Goal: Information Seeking & Learning: Learn about a topic

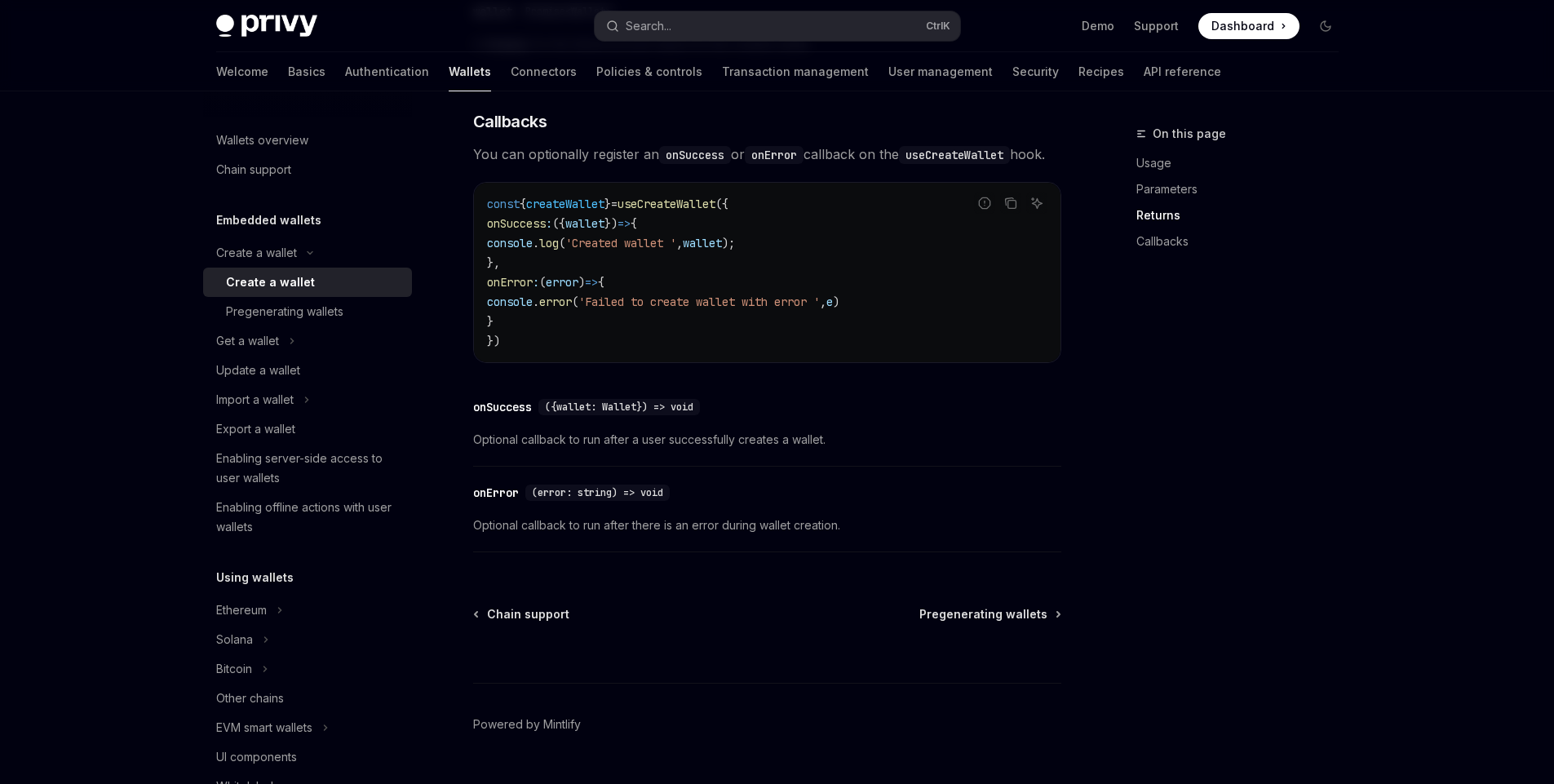
scroll to position [1200, 0]
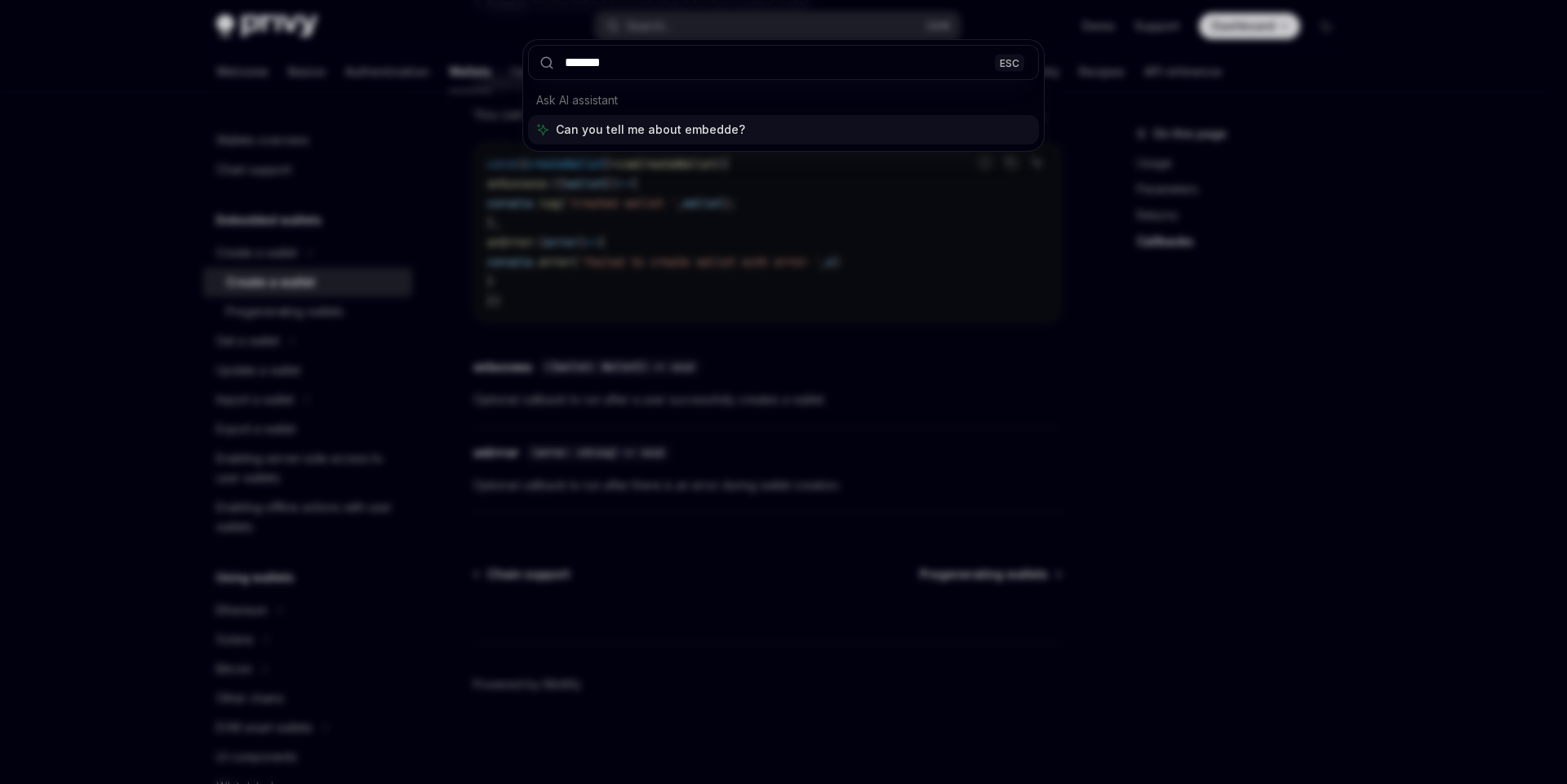
type input "********"
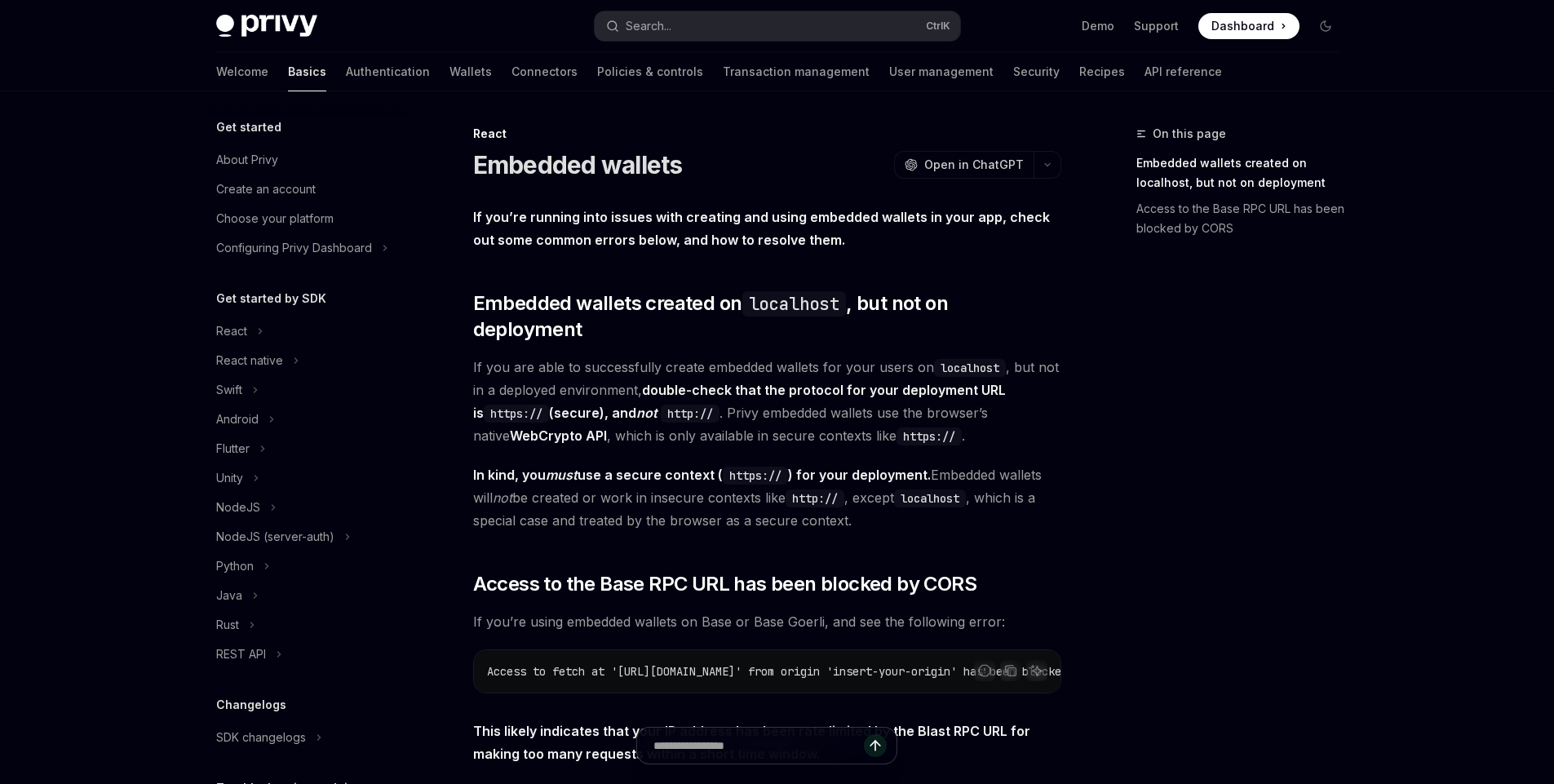
scroll to position [290, 0]
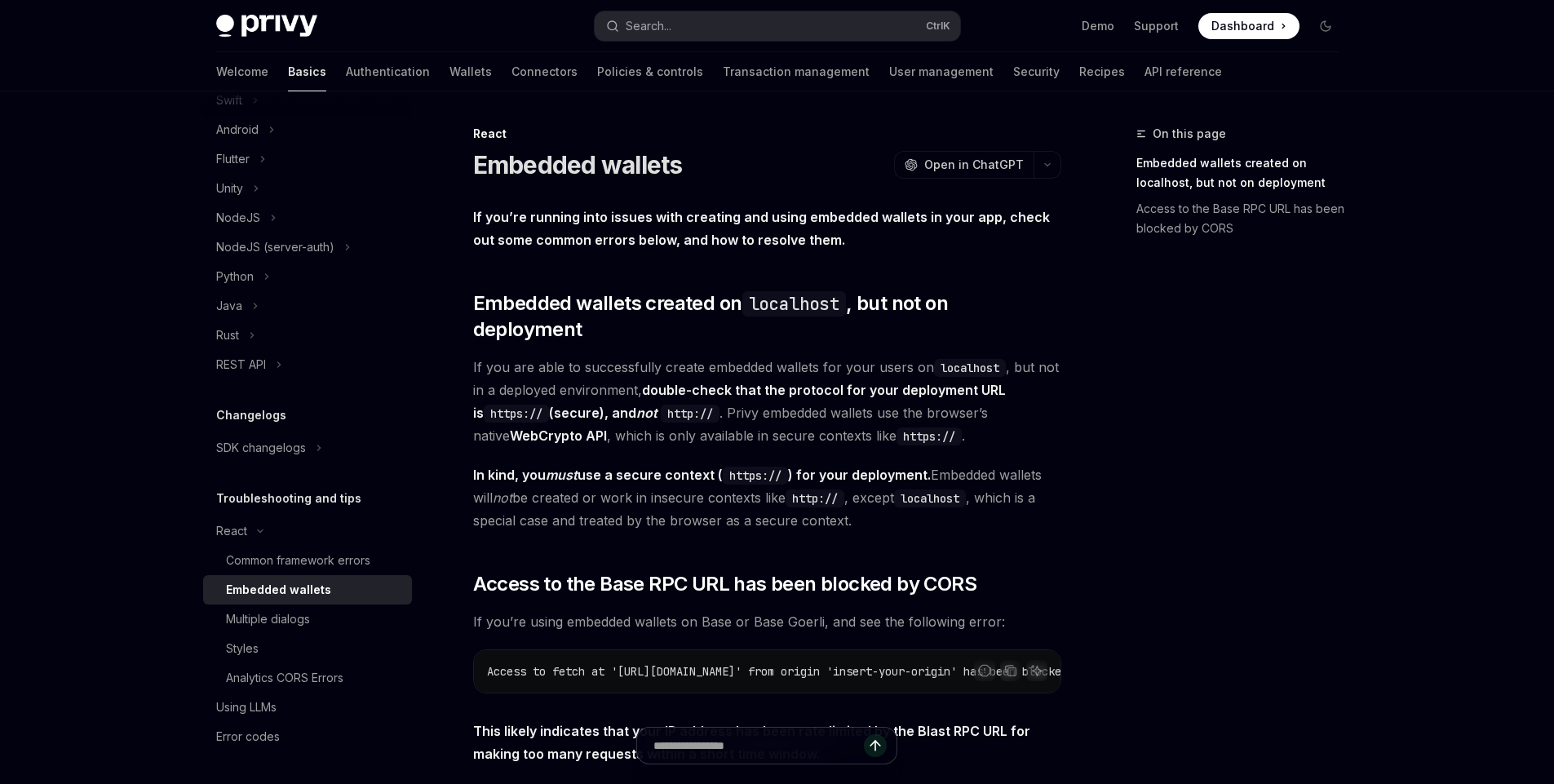
click at [630, 220] on strong "If you’re running into issues with creating and using embedded wallets in your …" at bounding box center [762, 228] width 577 height 39
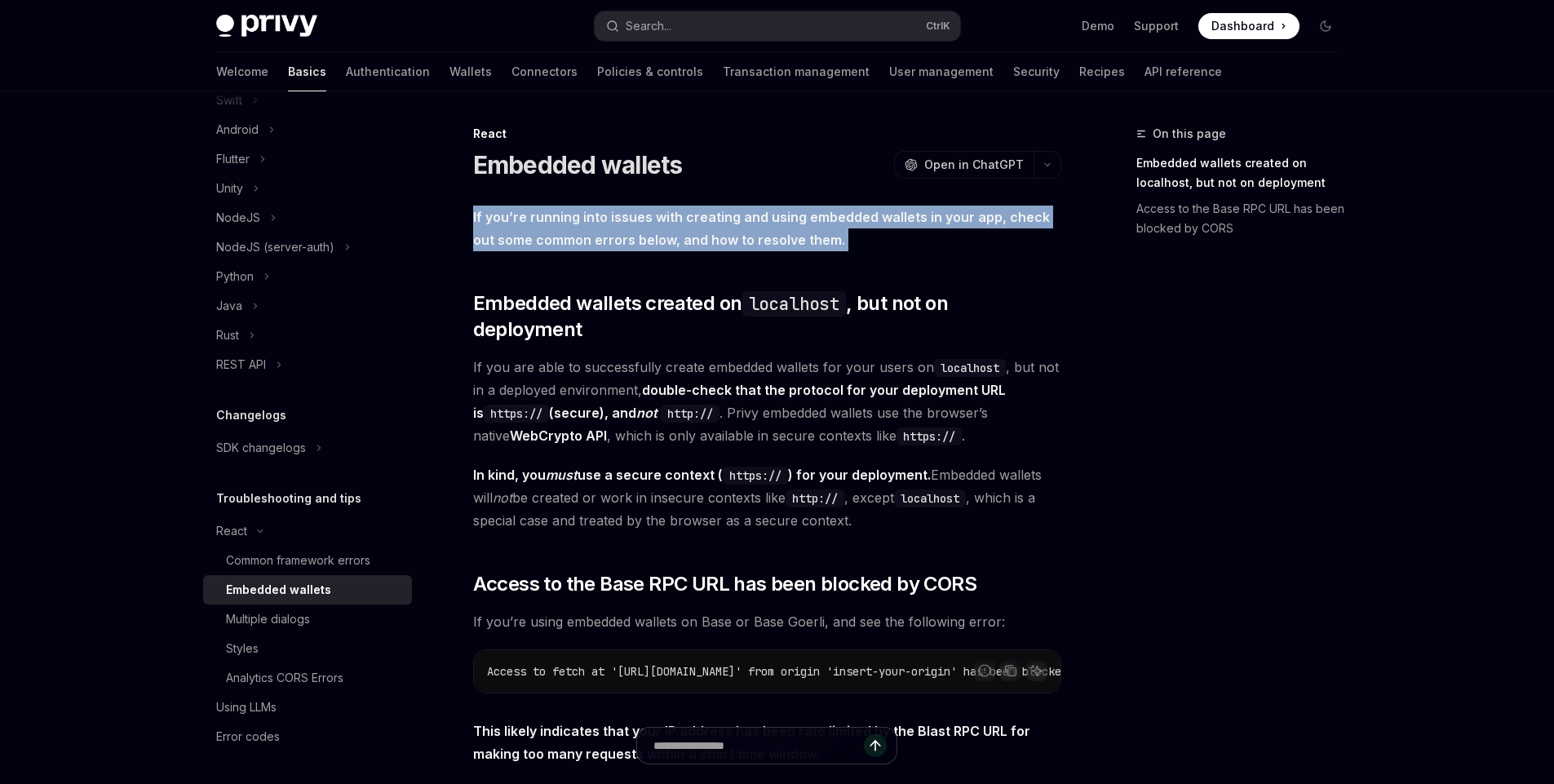
click at [630, 220] on strong "If you’re running into issues with creating and using embedded wallets in your …" at bounding box center [762, 228] width 577 height 39
click at [580, 233] on strong "If you’re running into issues with creating and using embedded wallets in your …" at bounding box center [762, 228] width 577 height 39
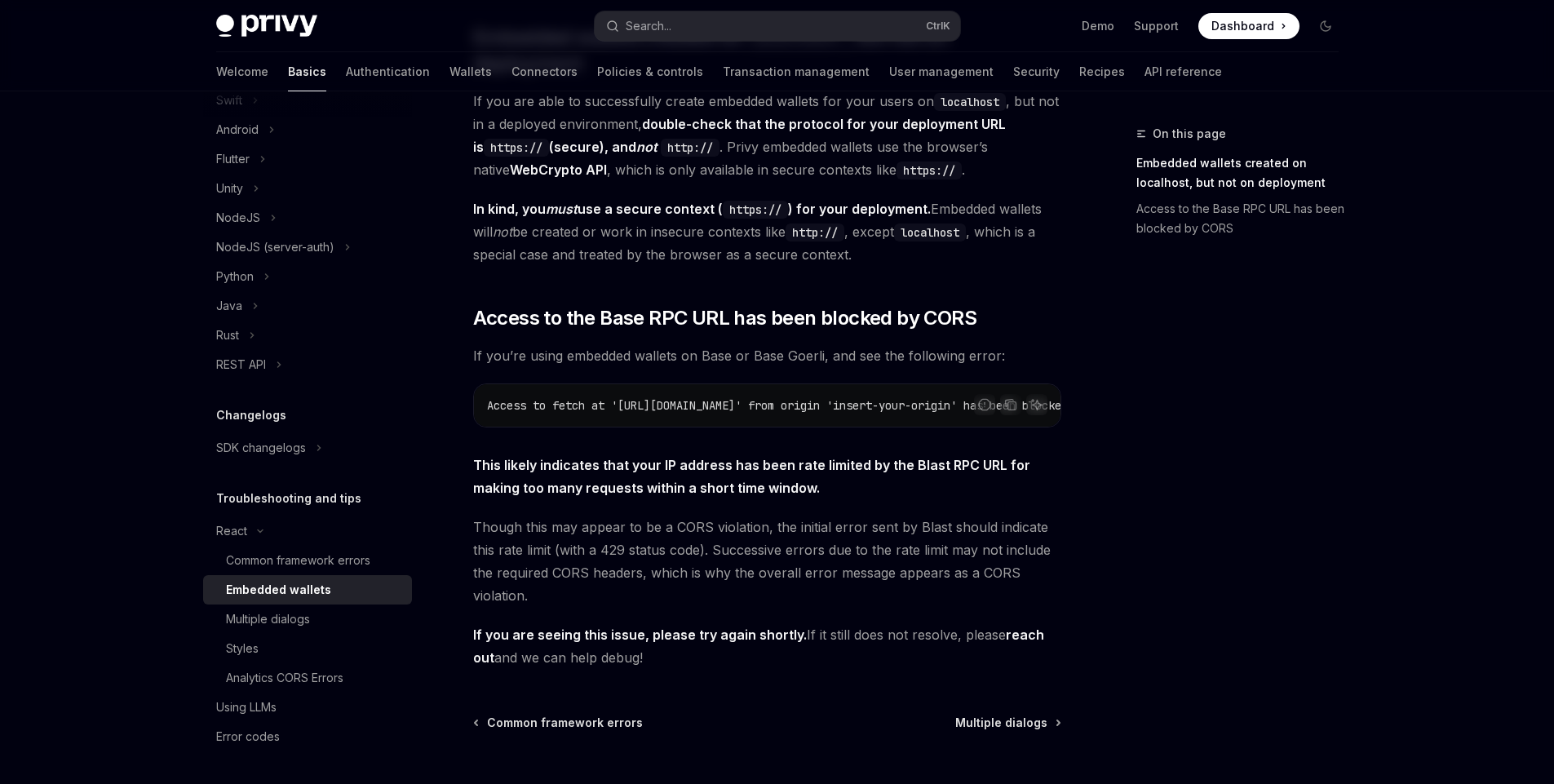
scroll to position [270, 0]
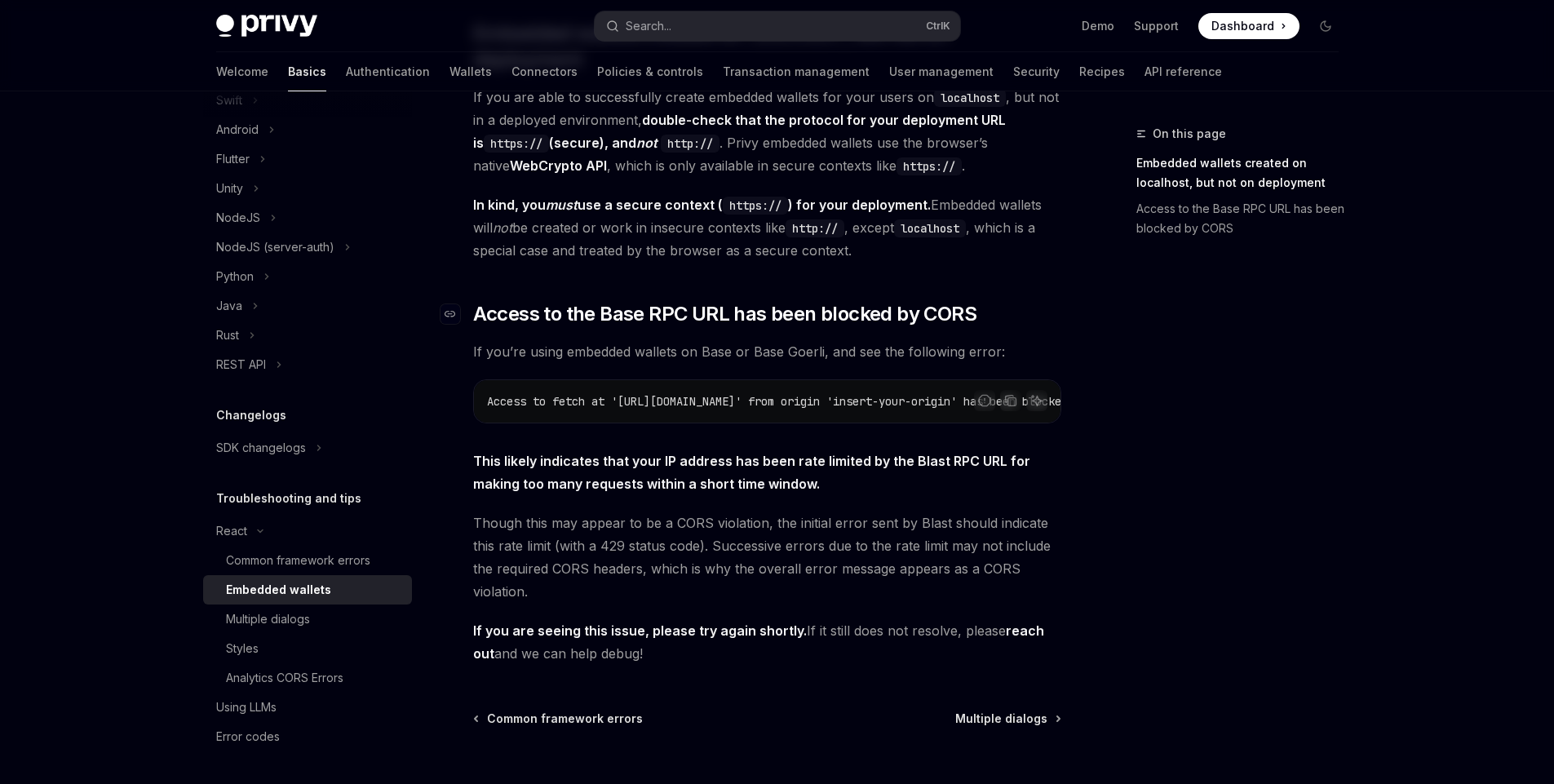
click at [672, 301] on span "Access to the Base RPC URL has been blocked by CORS" at bounding box center [726, 314] width 504 height 26
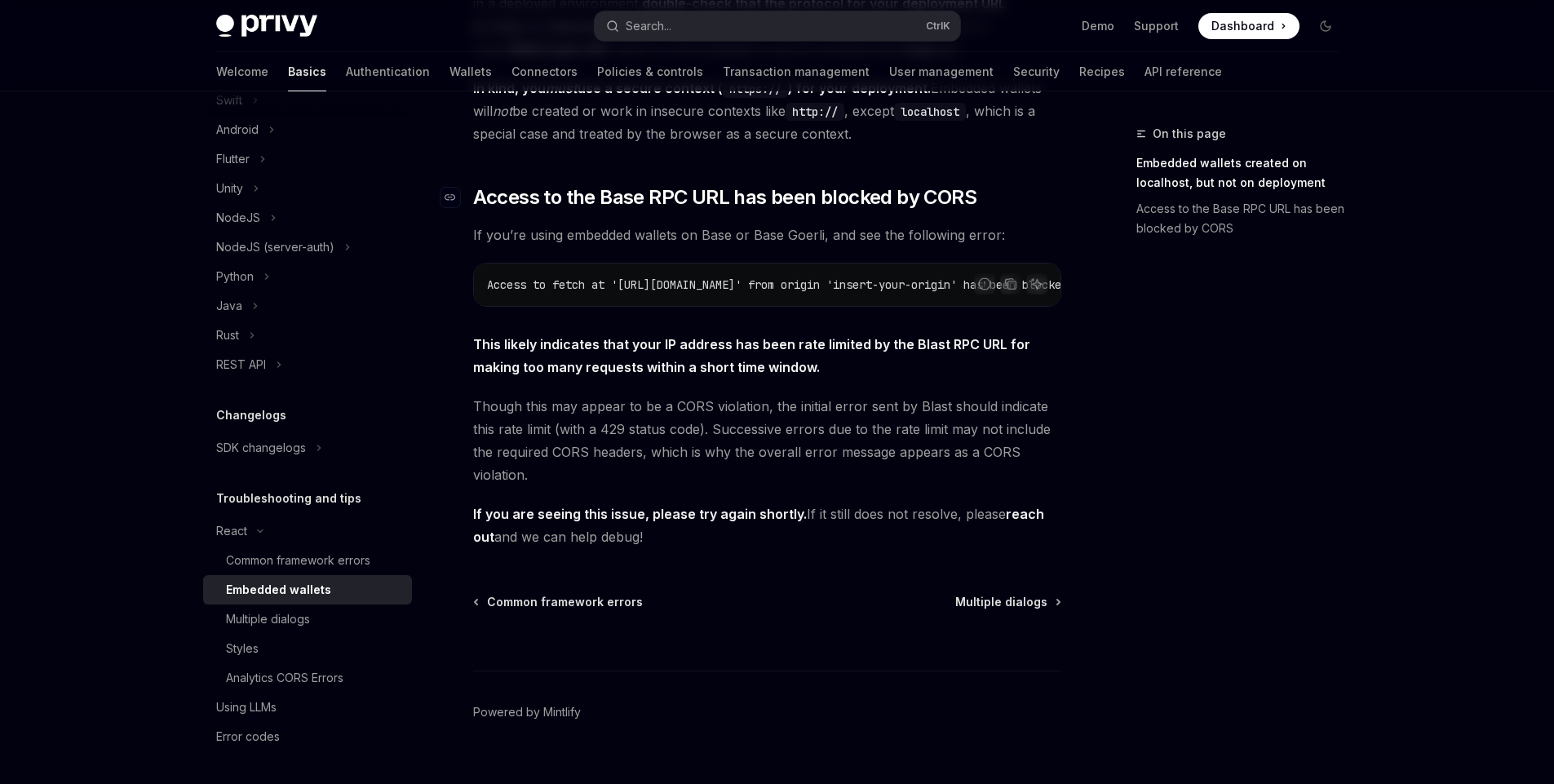
scroll to position [395, 0]
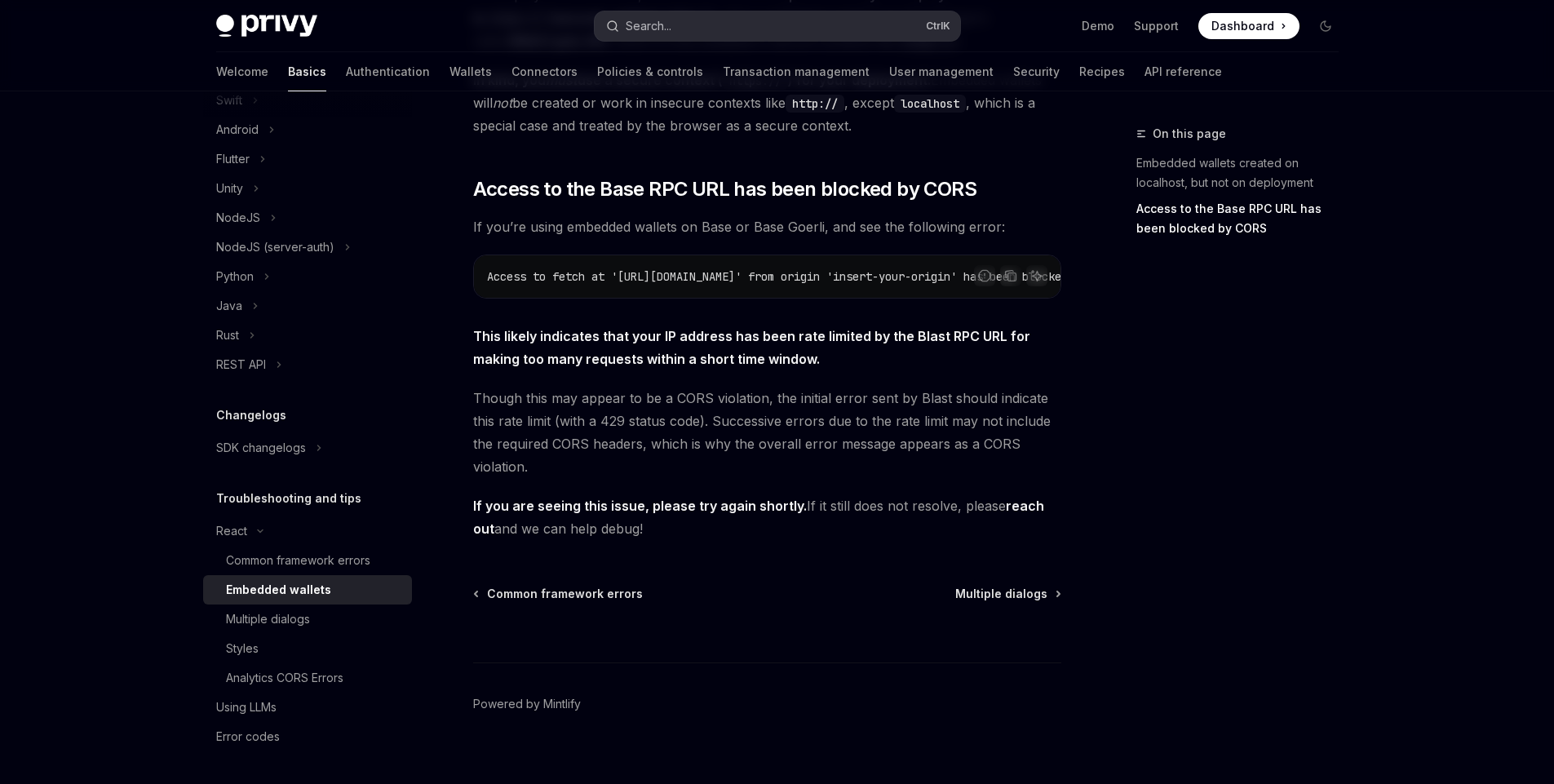
click at [695, 33] on button "Search... Ctrl K" at bounding box center [777, 26] width 366 height 29
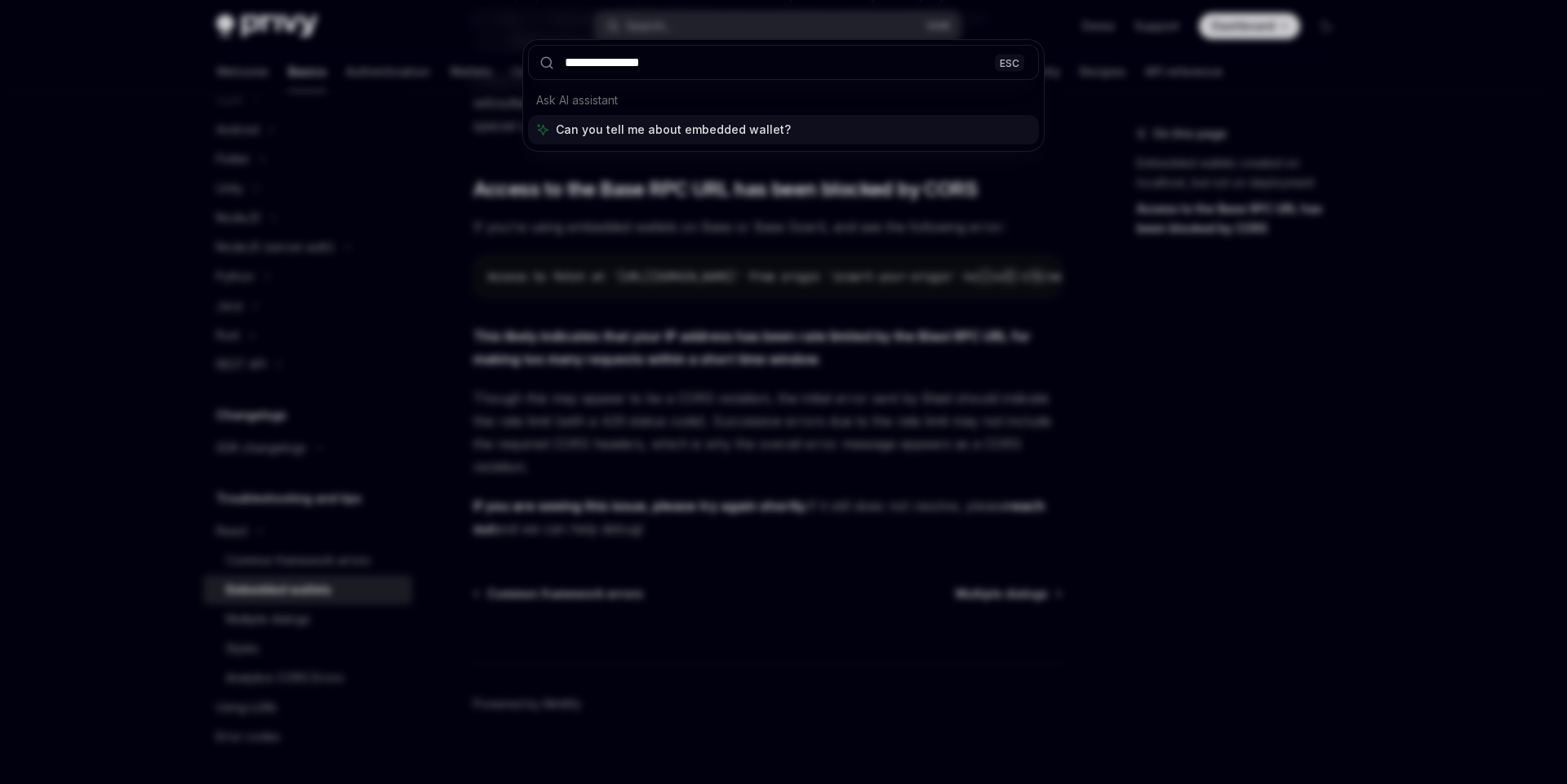
type input "**********"
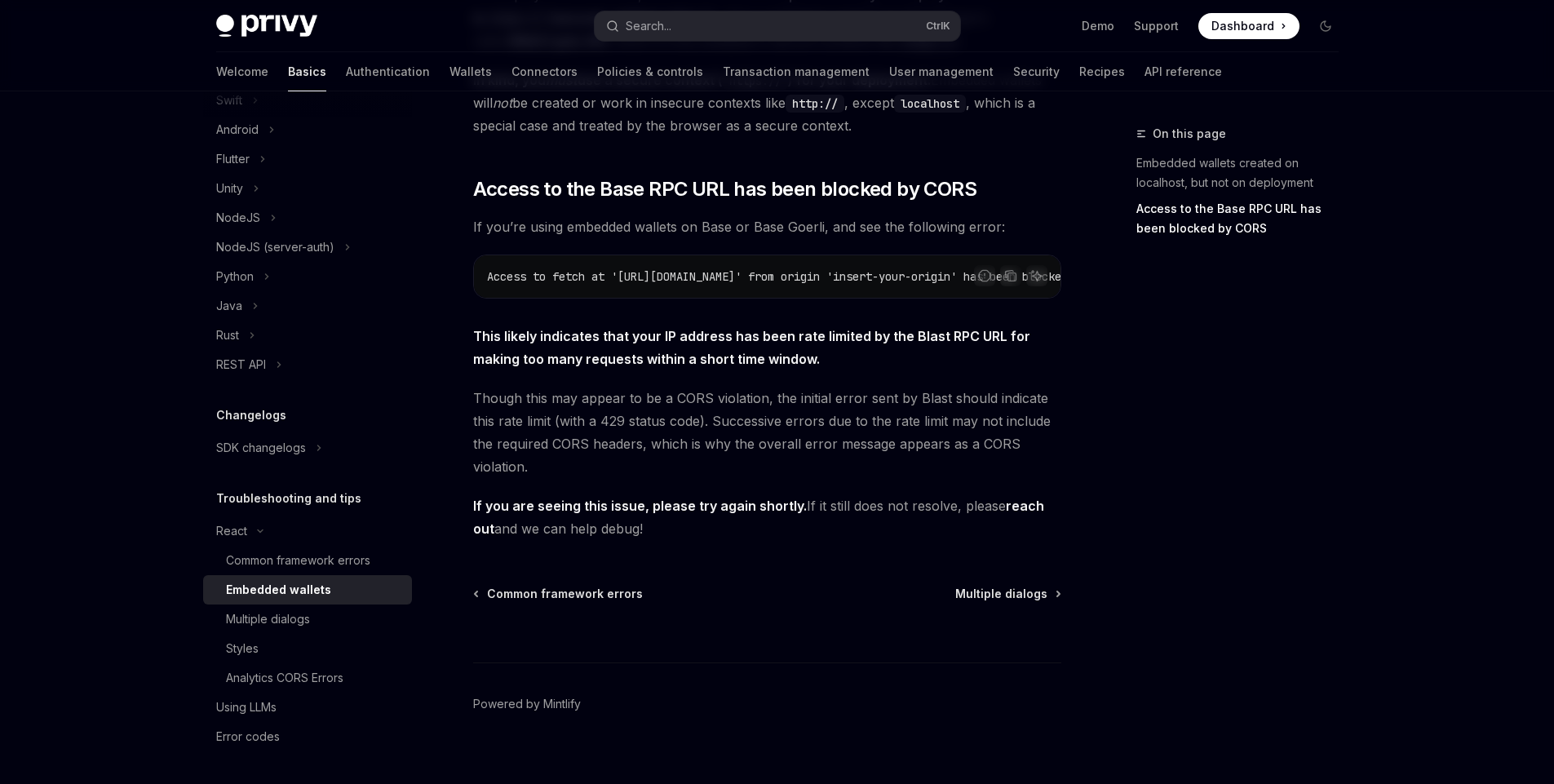
type textarea "*"
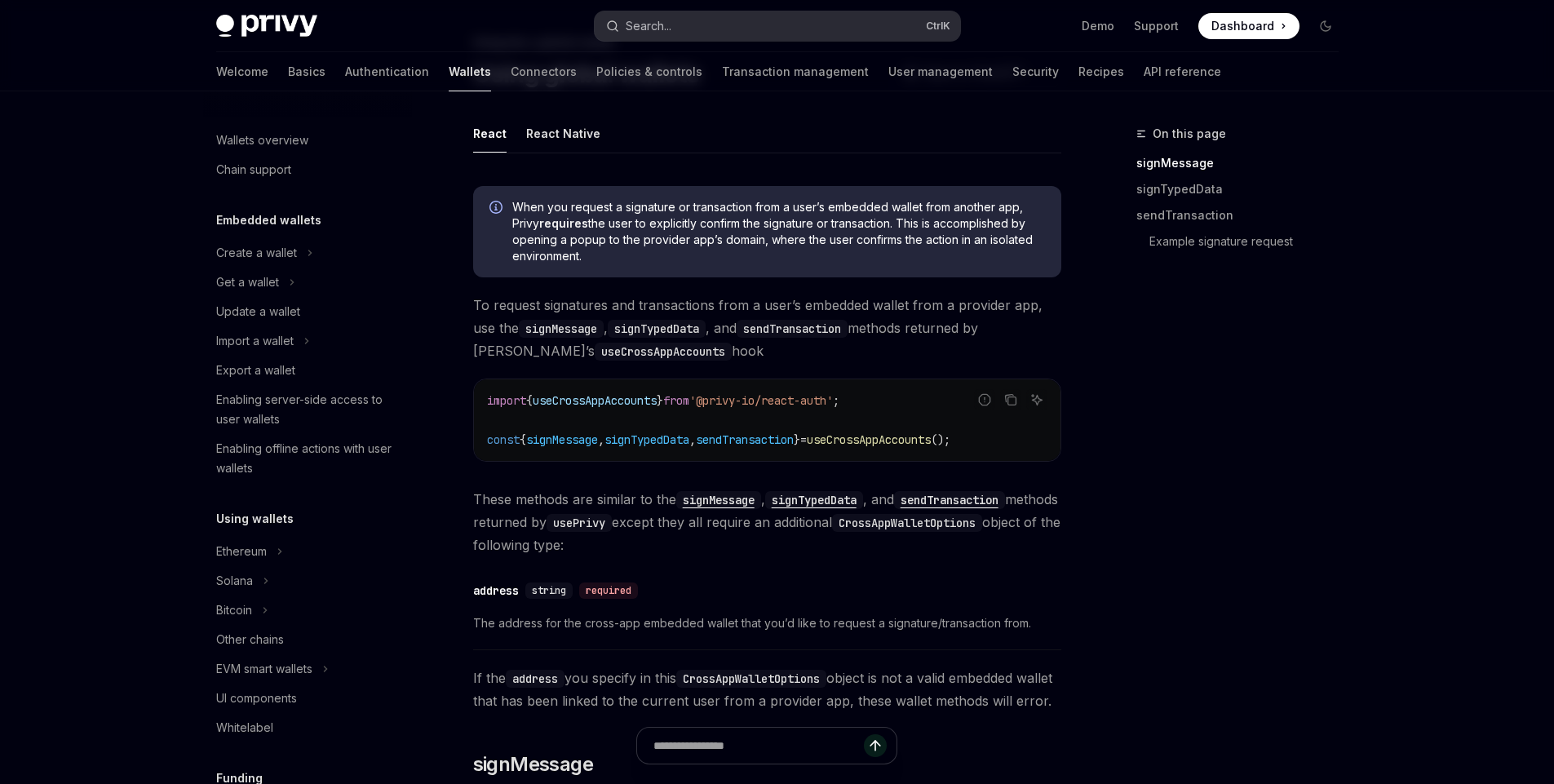
click at [772, 21] on button "Search... Ctrl K" at bounding box center [777, 26] width 366 height 29
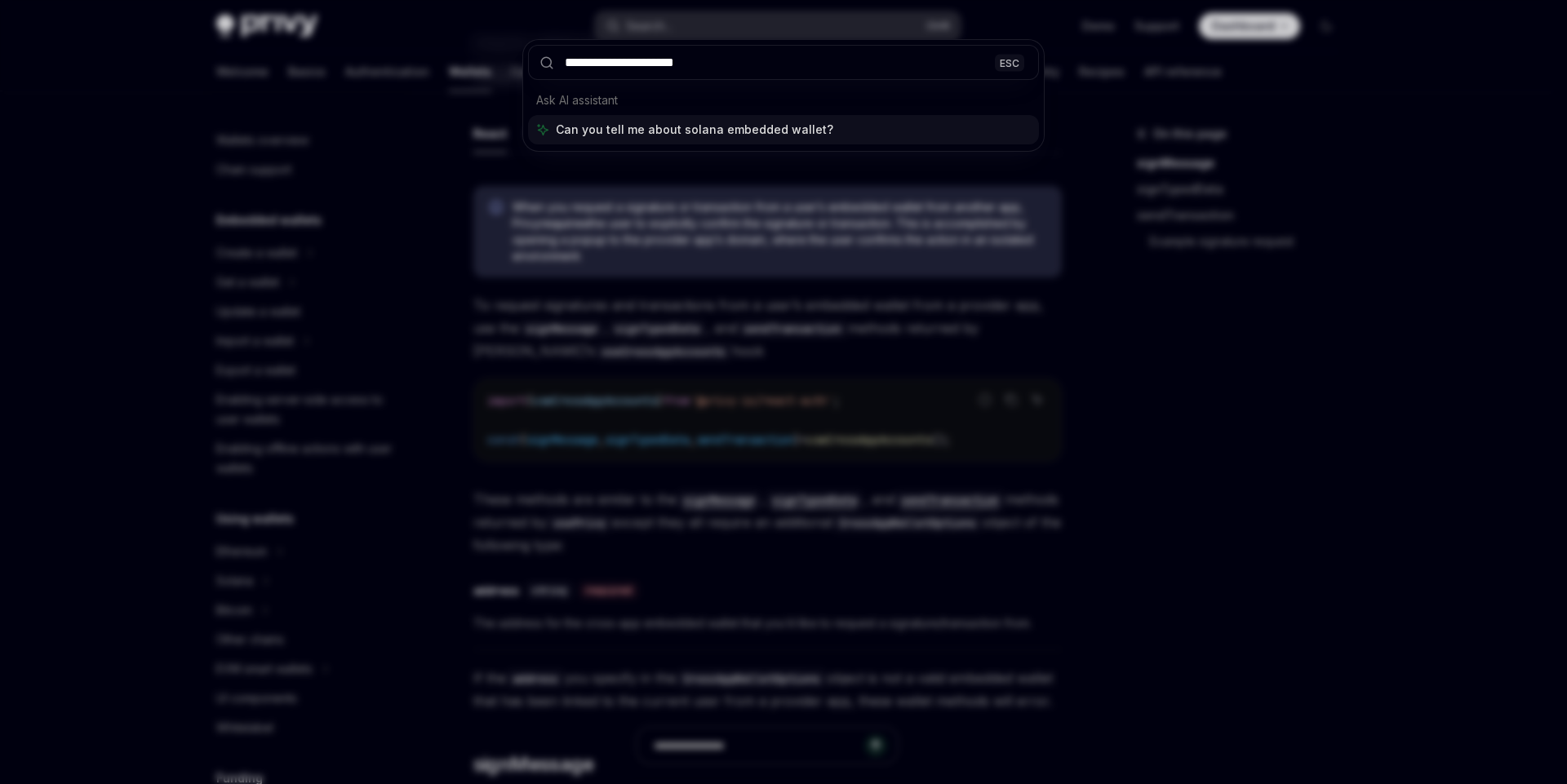
type input "**********"
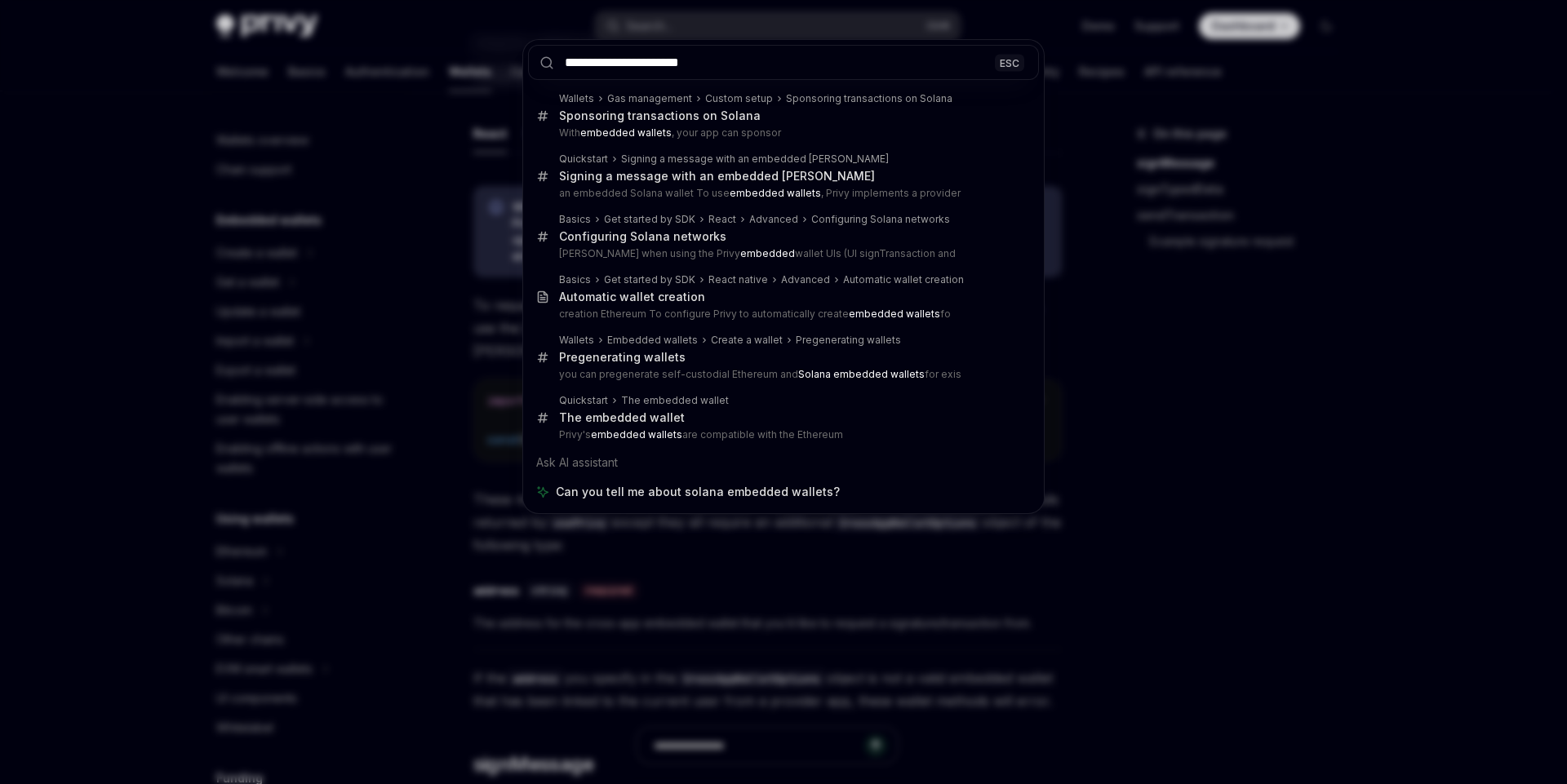
click at [1124, 415] on div "**********" at bounding box center [784, 392] width 1567 height 784
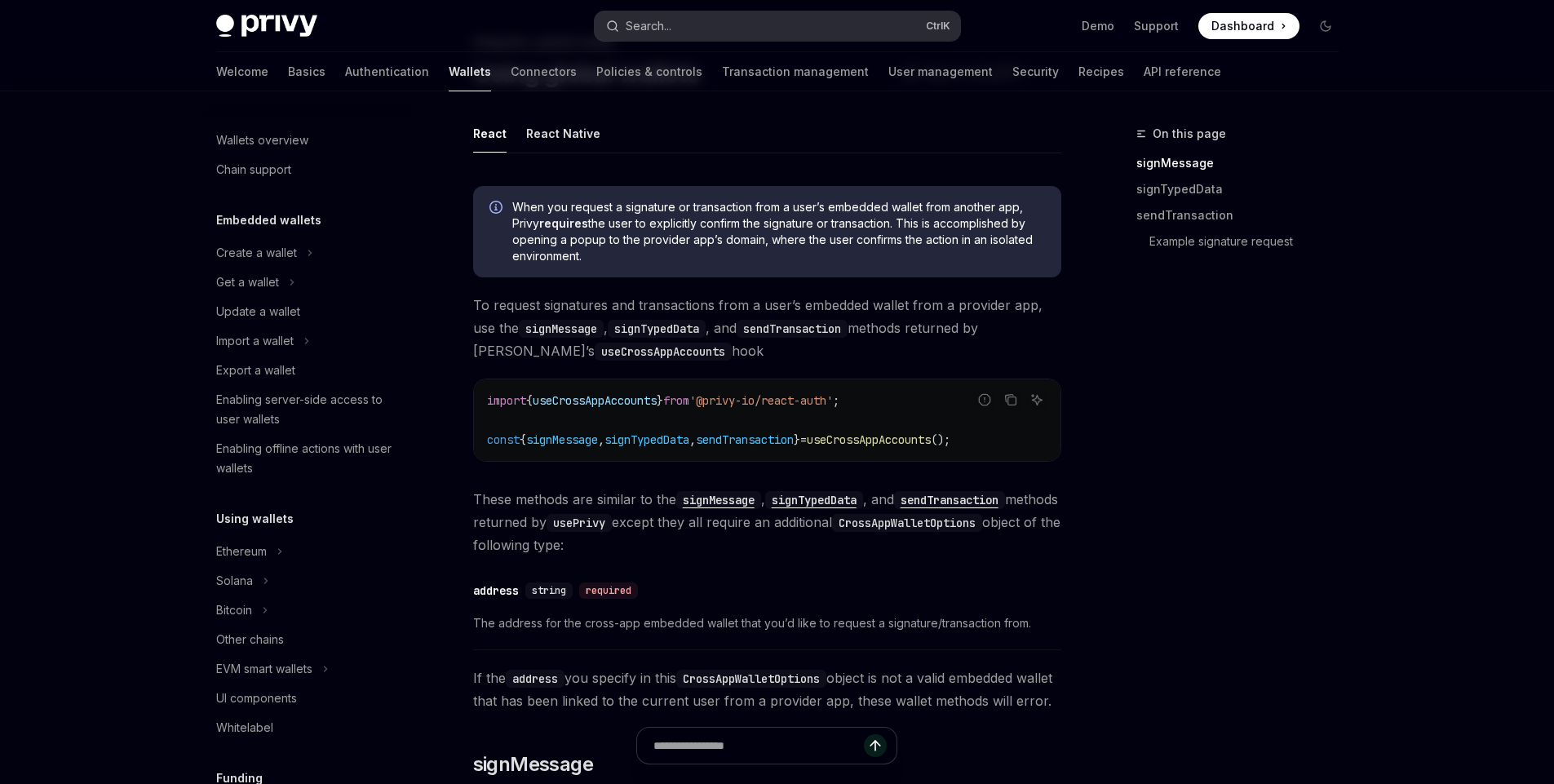
click at [775, 28] on button "Search... Ctrl K" at bounding box center [777, 26] width 366 height 29
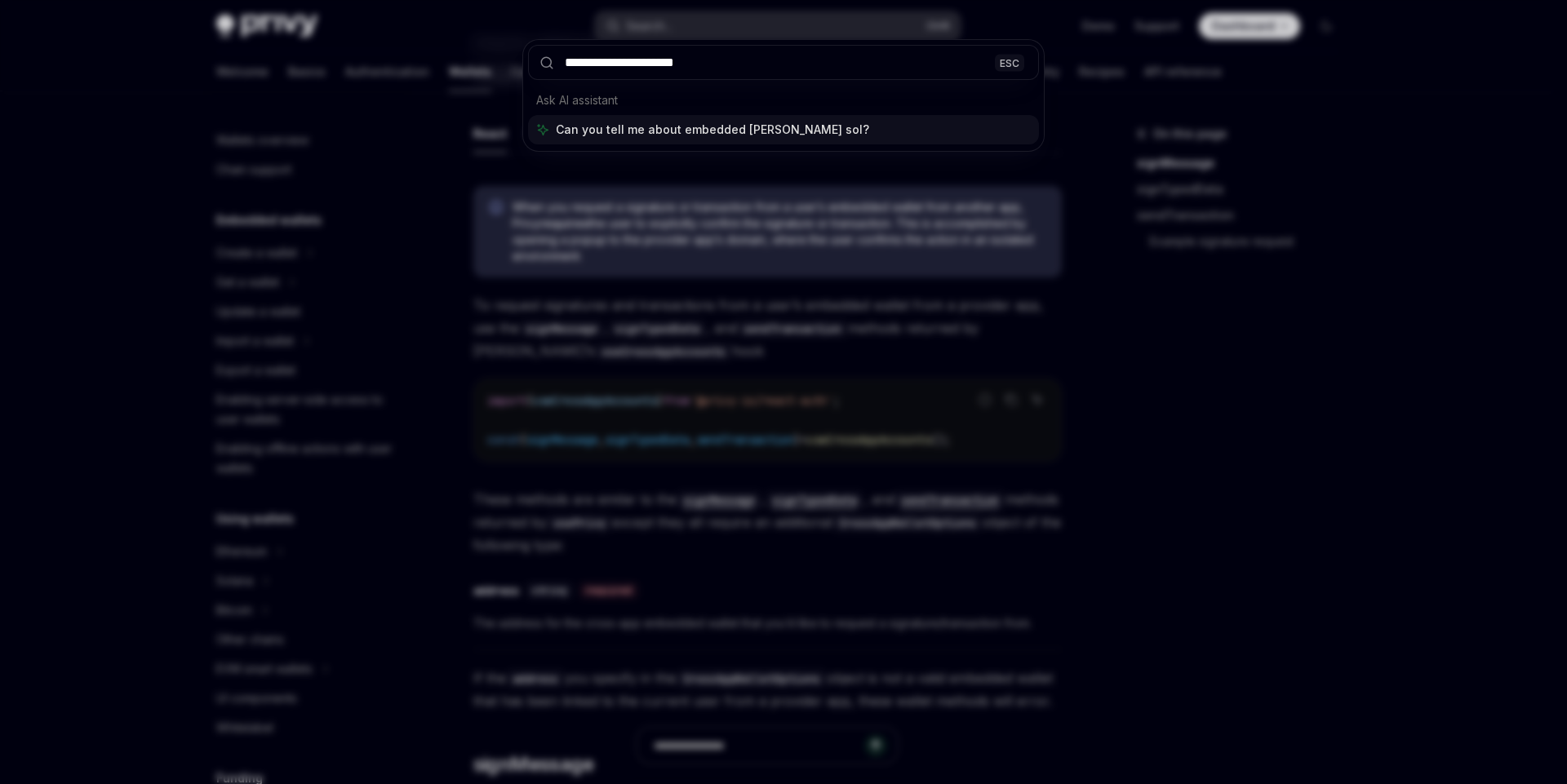
type input "**********"
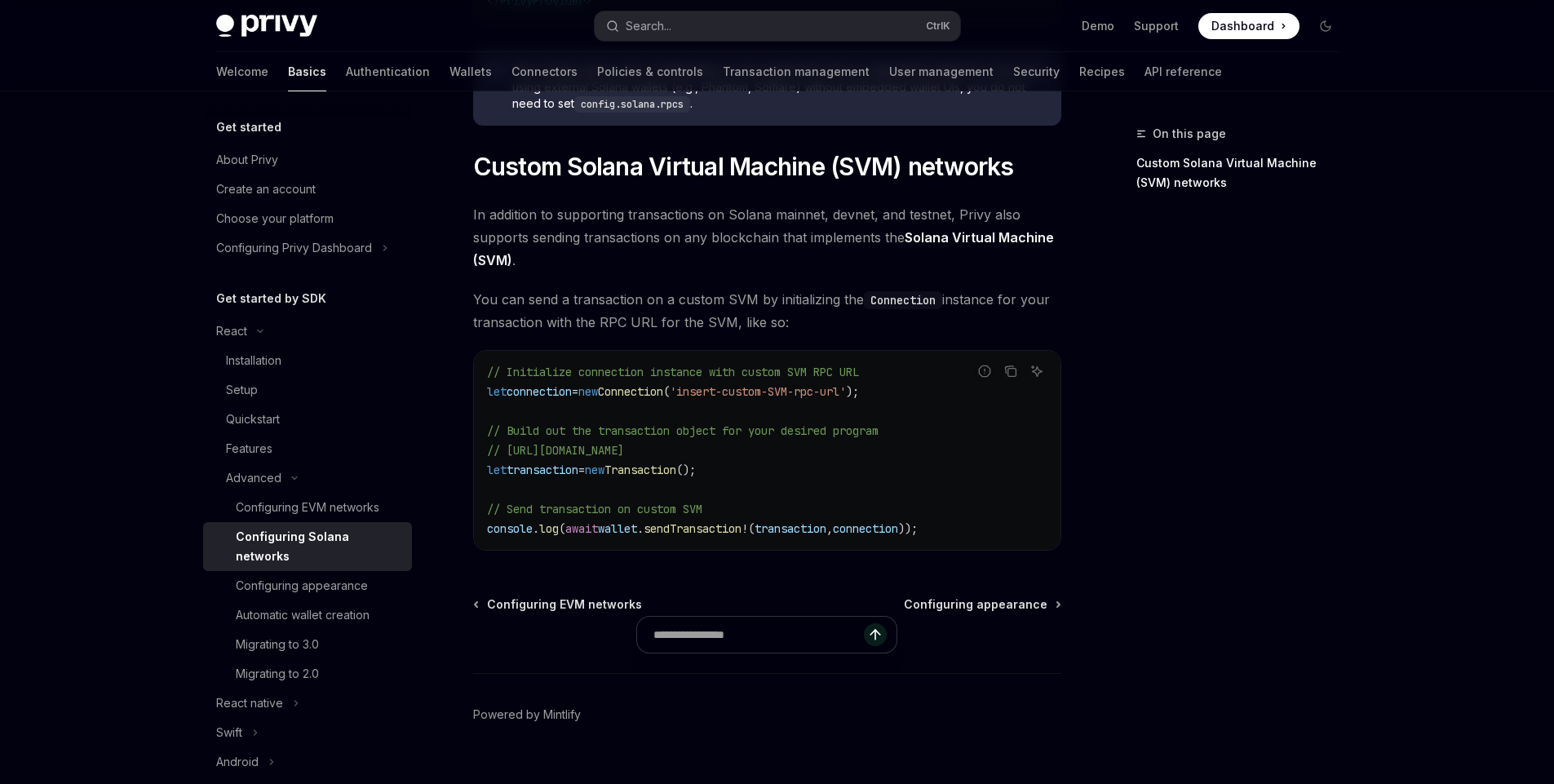
scroll to position [760, 0]
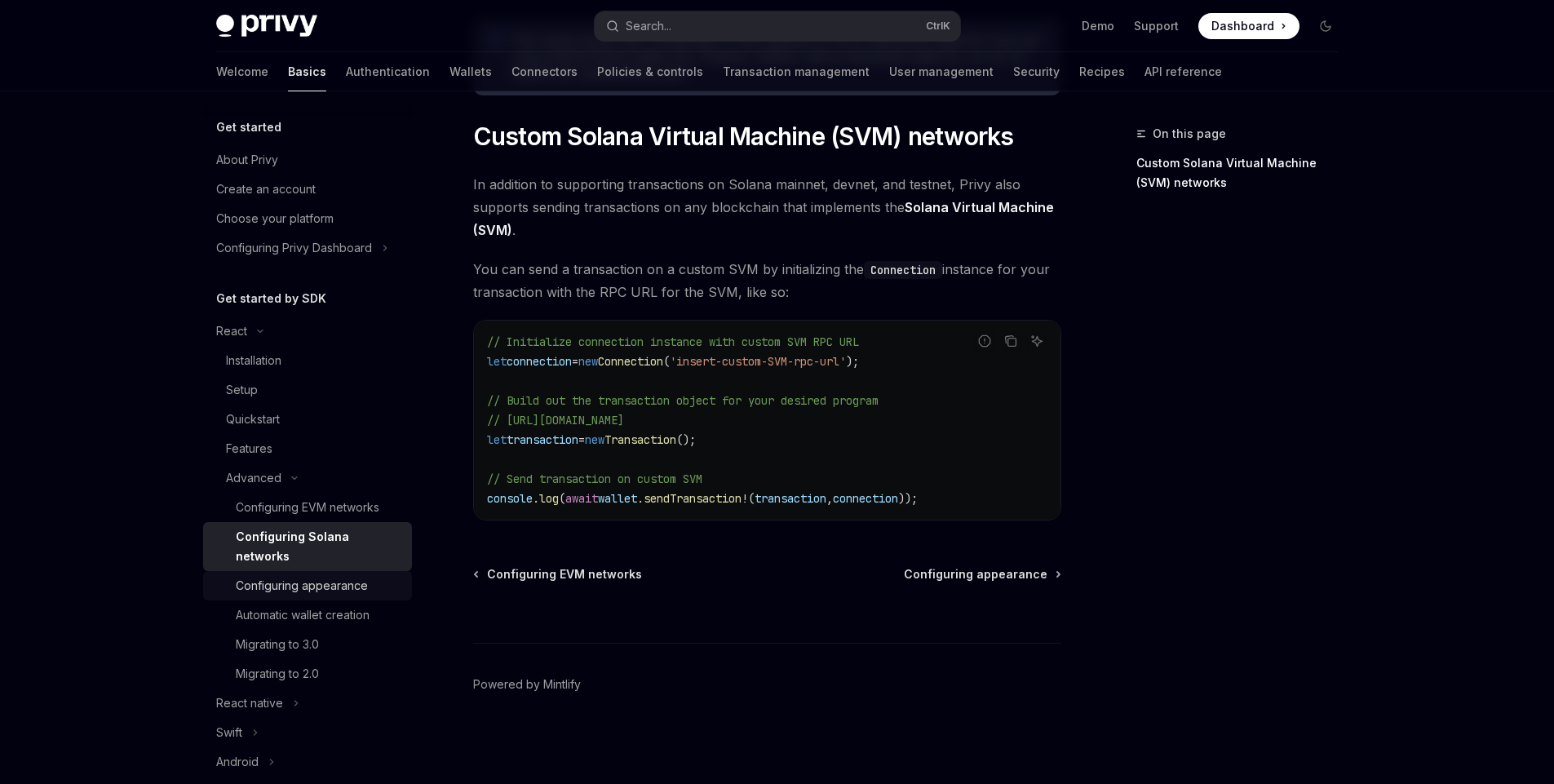
click at [350, 591] on div "Configuring appearance" at bounding box center [302, 585] width 132 height 19
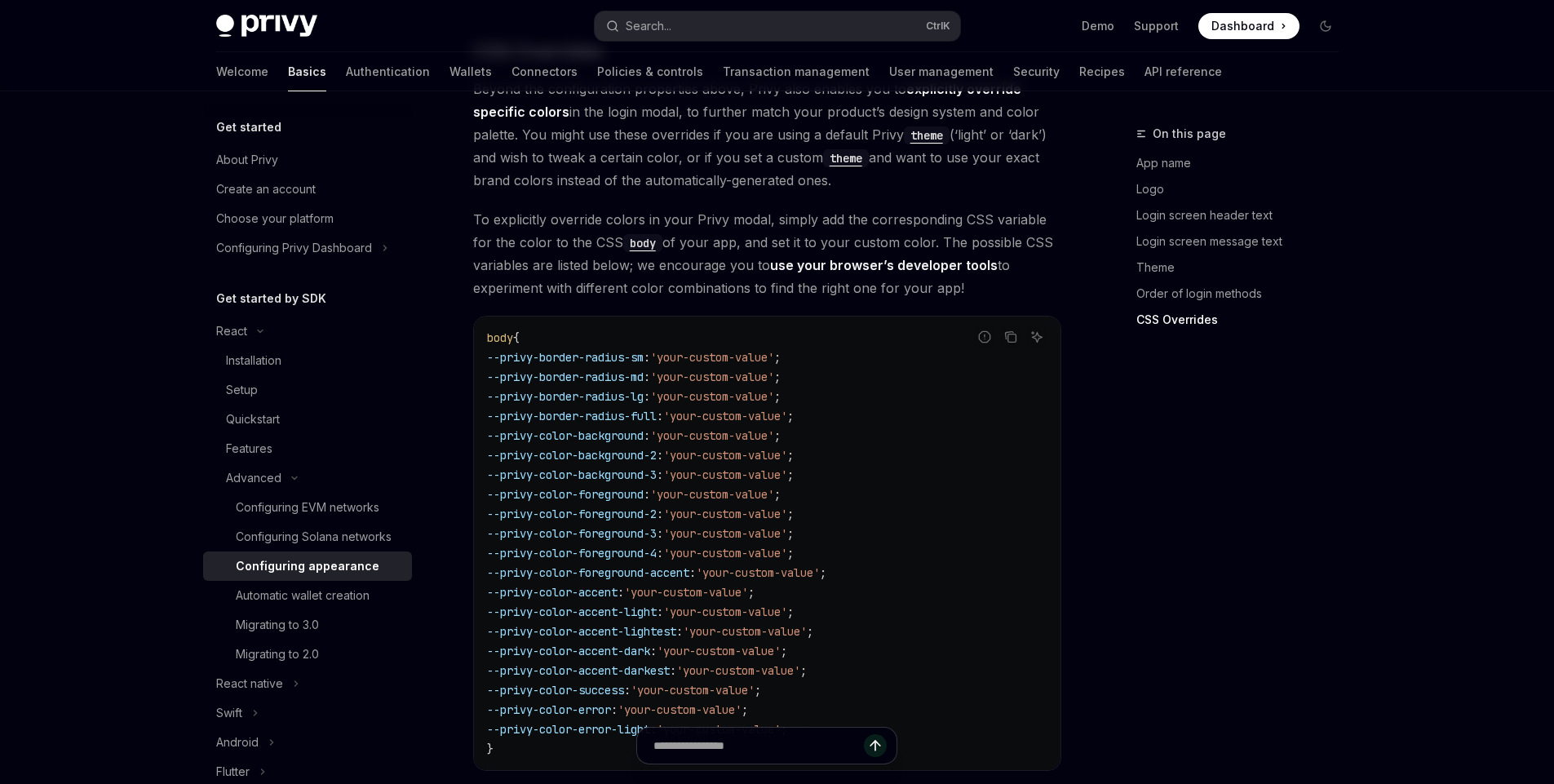
scroll to position [4103, 0]
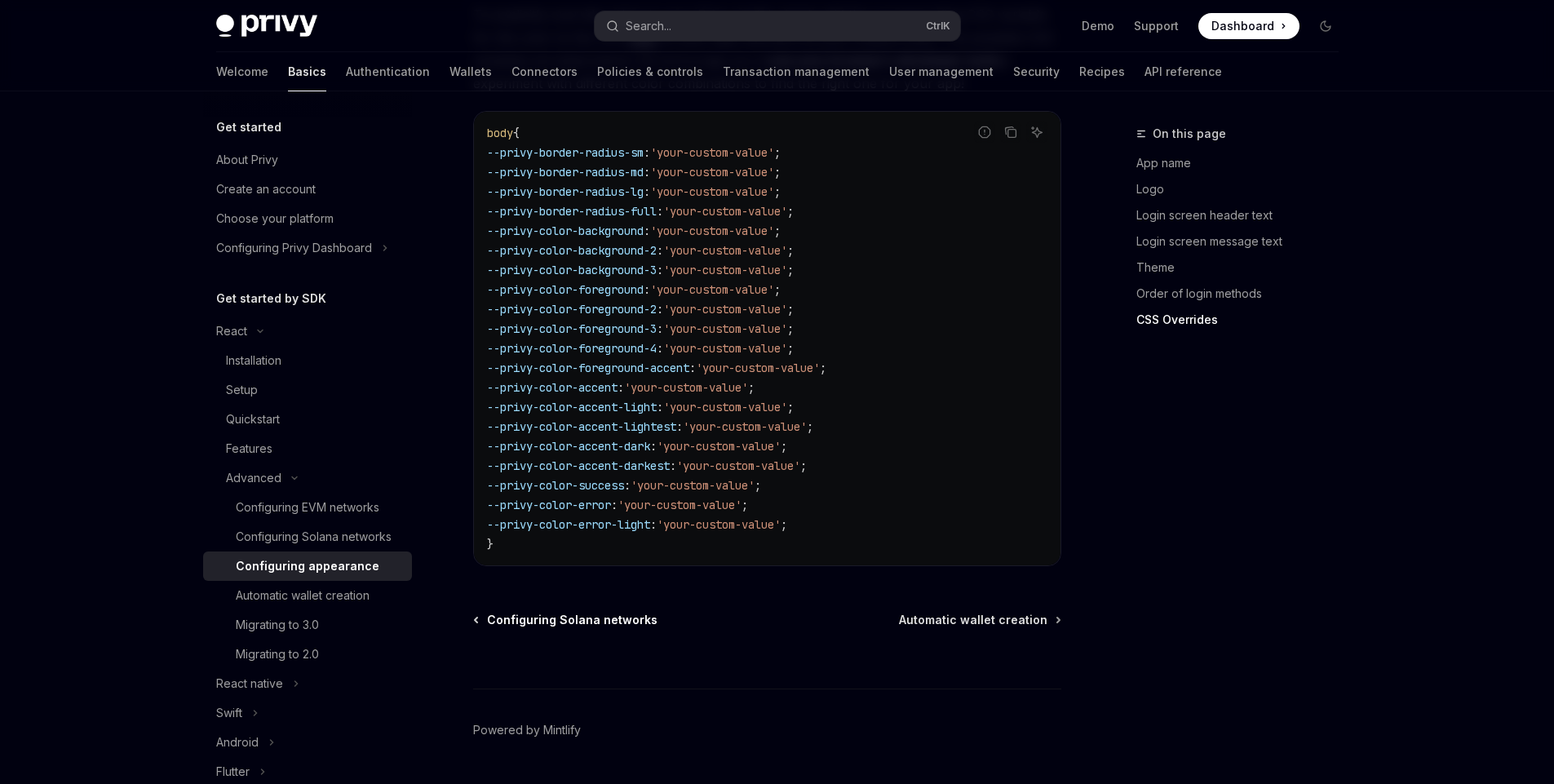
click at [614, 612] on span "Configuring Solana networks" at bounding box center [572, 620] width 171 height 17
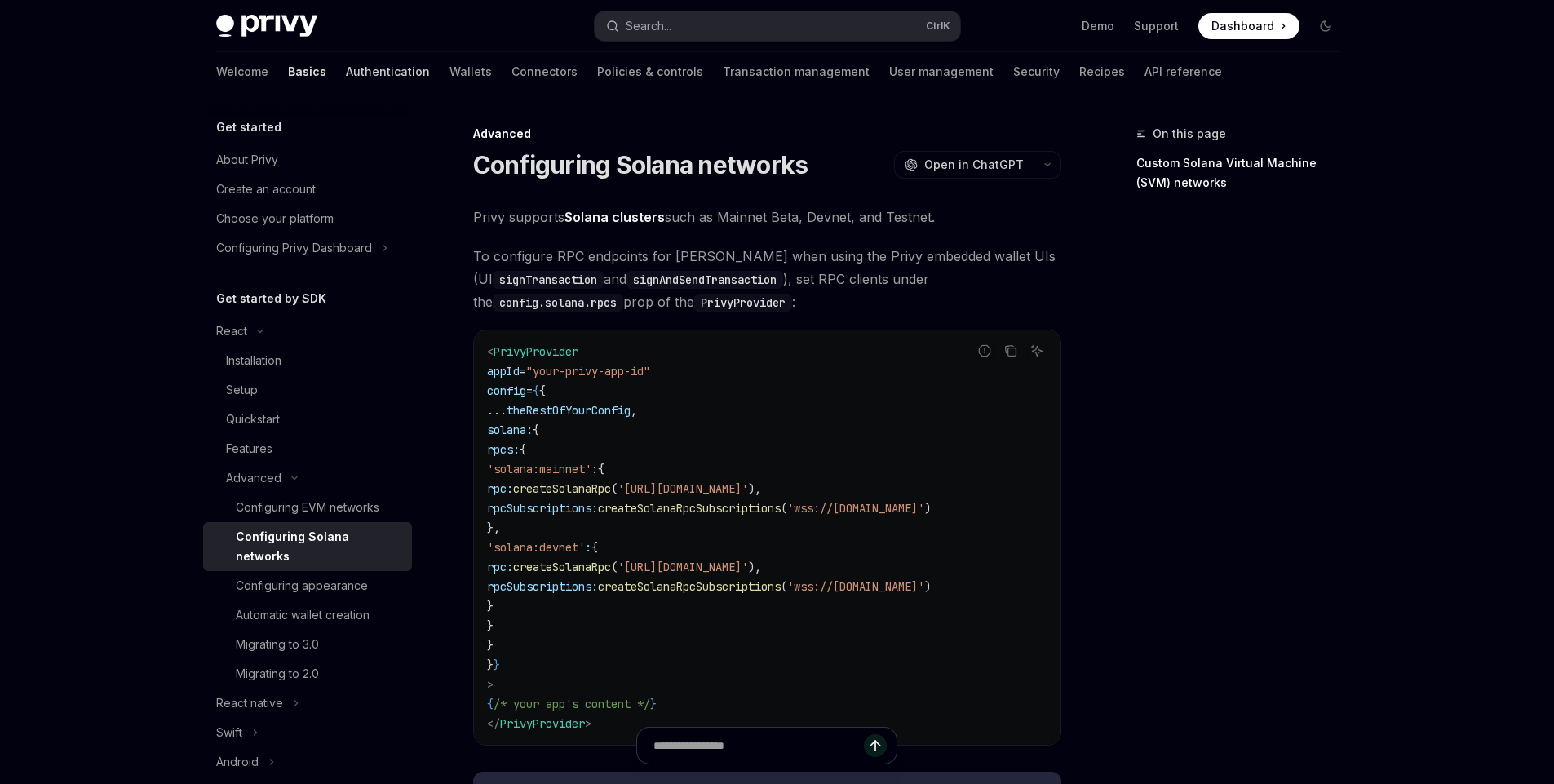
click at [346, 82] on link "Authentication" at bounding box center [387, 71] width 84 height 39
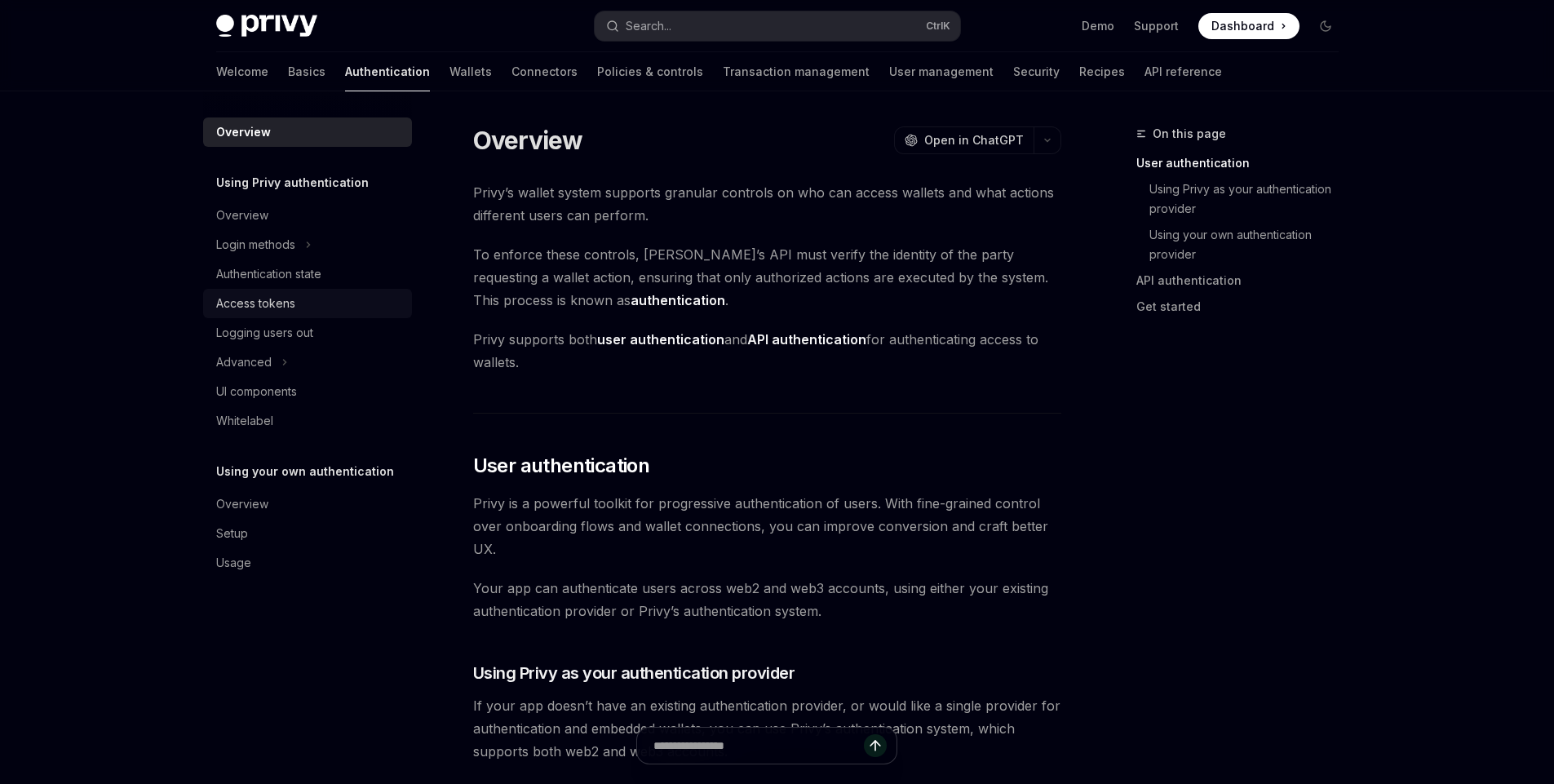
click at [293, 313] on link "Access tokens" at bounding box center [308, 303] width 209 height 29
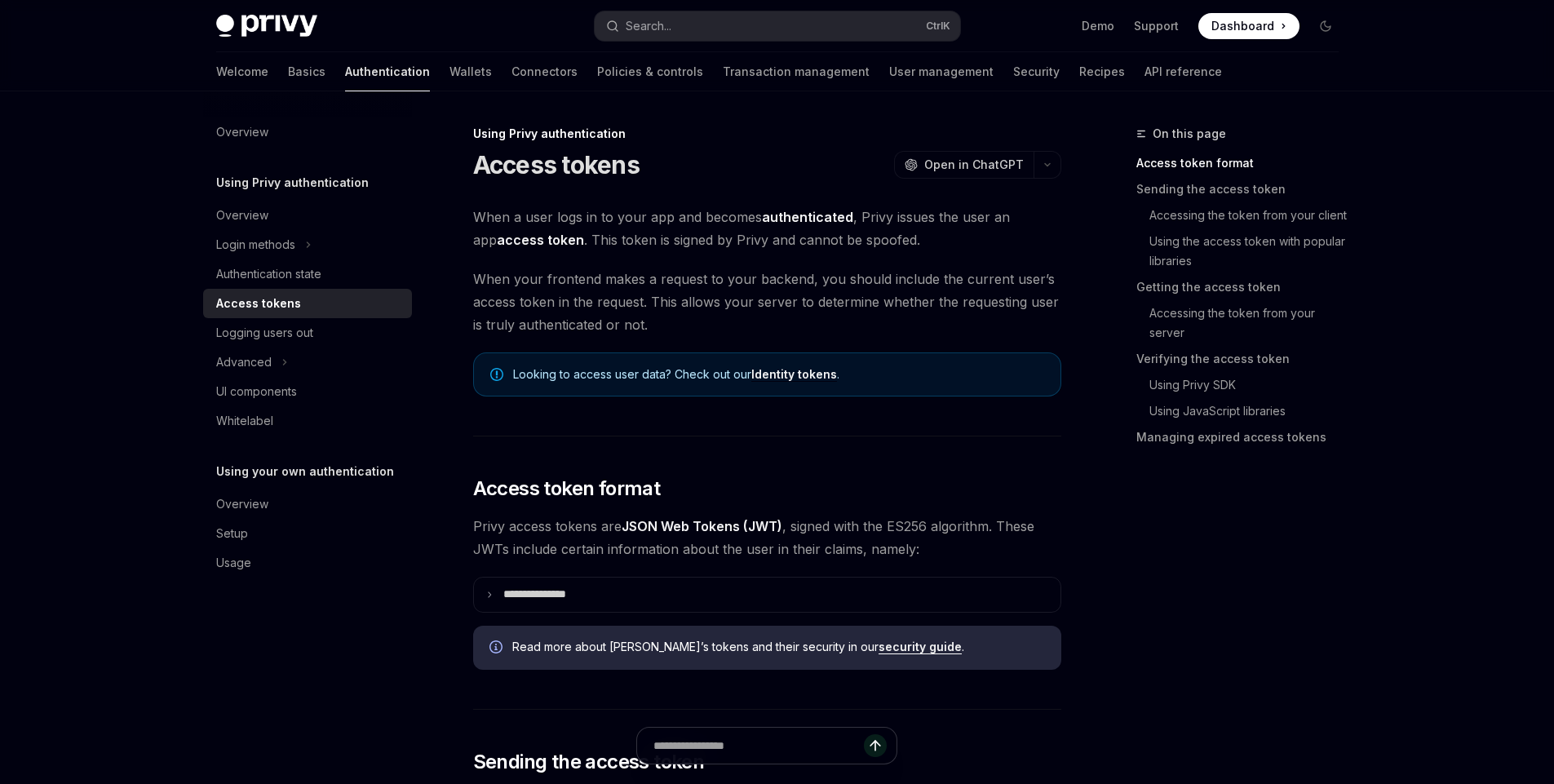
click at [575, 240] on span "When a user logs in to your app and becomes authenticated , Privy issues the us…" at bounding box center [767, 228] width 588 height 46
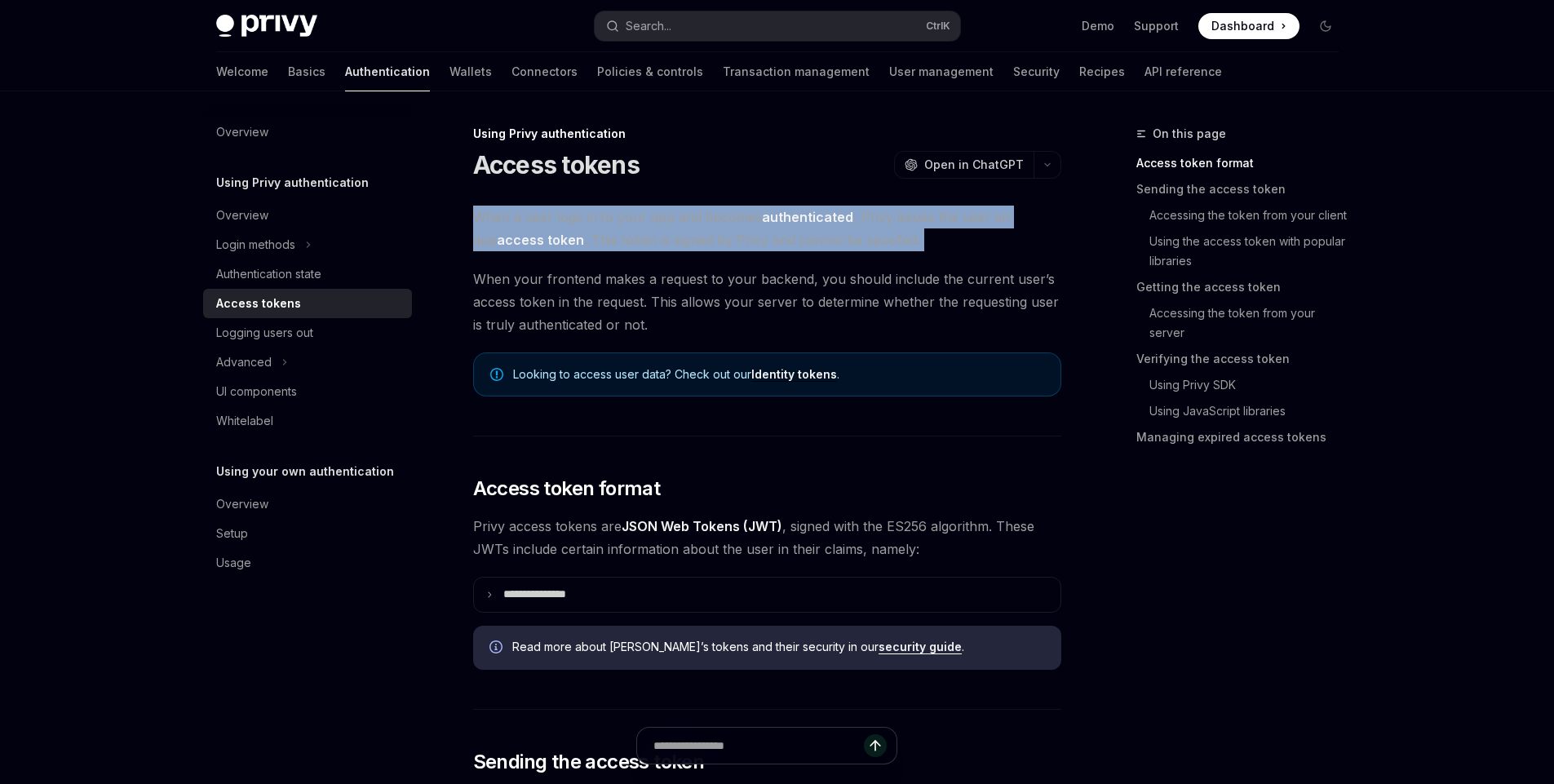
click at [575, 240] on span "When a user logs in to your app and becomes authenticated , Privy issues the us…" at bounding box center [767, 228] width 588 height 46
click at [655, 243] on span "When a user logs in to your app and becomes authenticated , Privy issues the us…" at bounding box center [767, 228] width 588 height 46
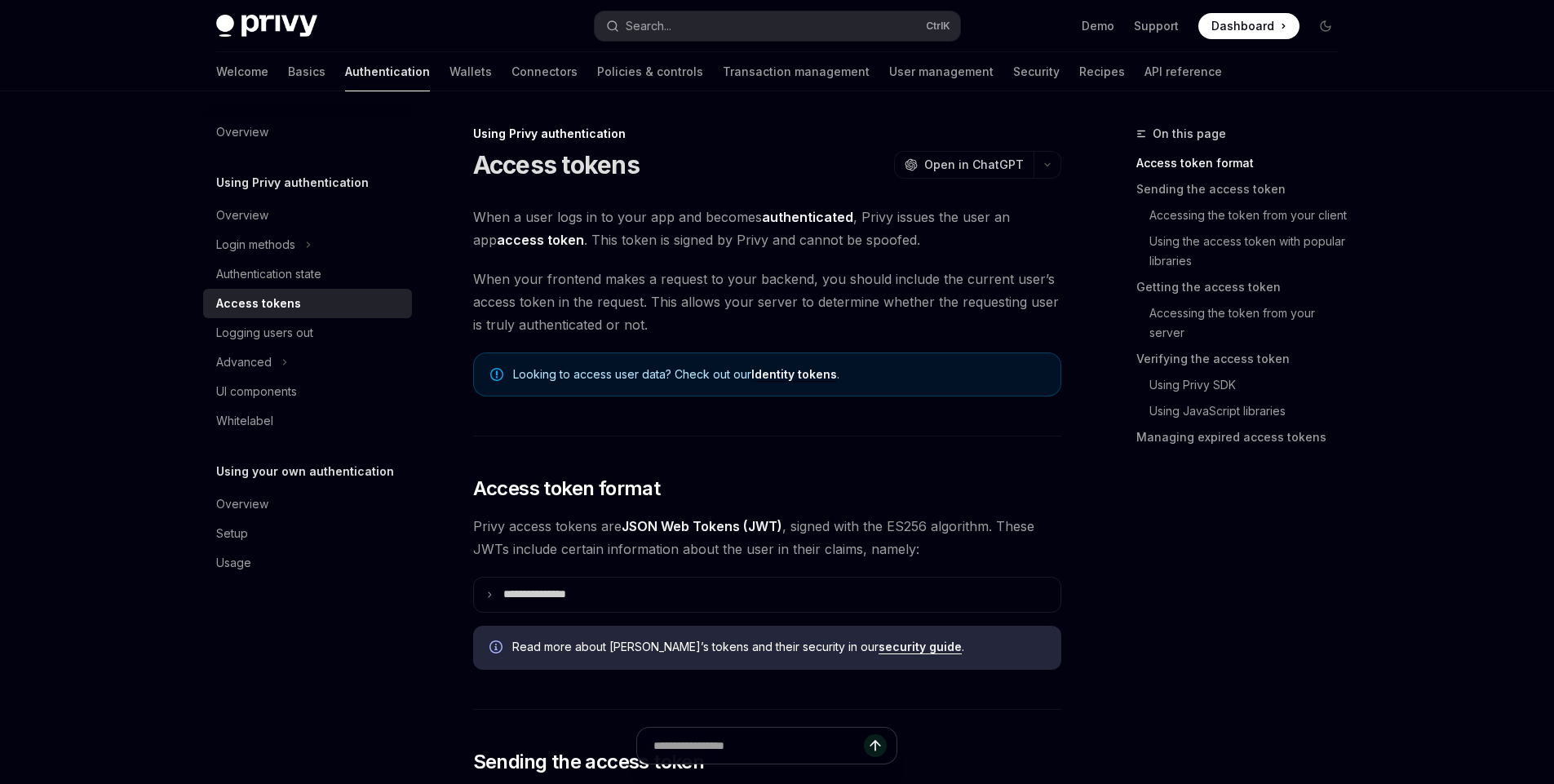
click at [839, 243] on span "When a user logs in to your app and becomes authenticated , Privy issues the us…" at bounding box center [767, 228] width 588 height 46
drag, startPoint x: 839, startPoint y: 243, endPoint x: 581, endPoint y: 243, distance: 258.0
click at [581, 243] on span "When a user logs in to your app and becomes authenticated , Privy issues the us…" at bounding box center [767, 228] width 588 height 46
click at [664, 307] on span "When your frontend makes a request to your backend, you should include the curr…" at bounding box center [767, 302] width 588 height 69
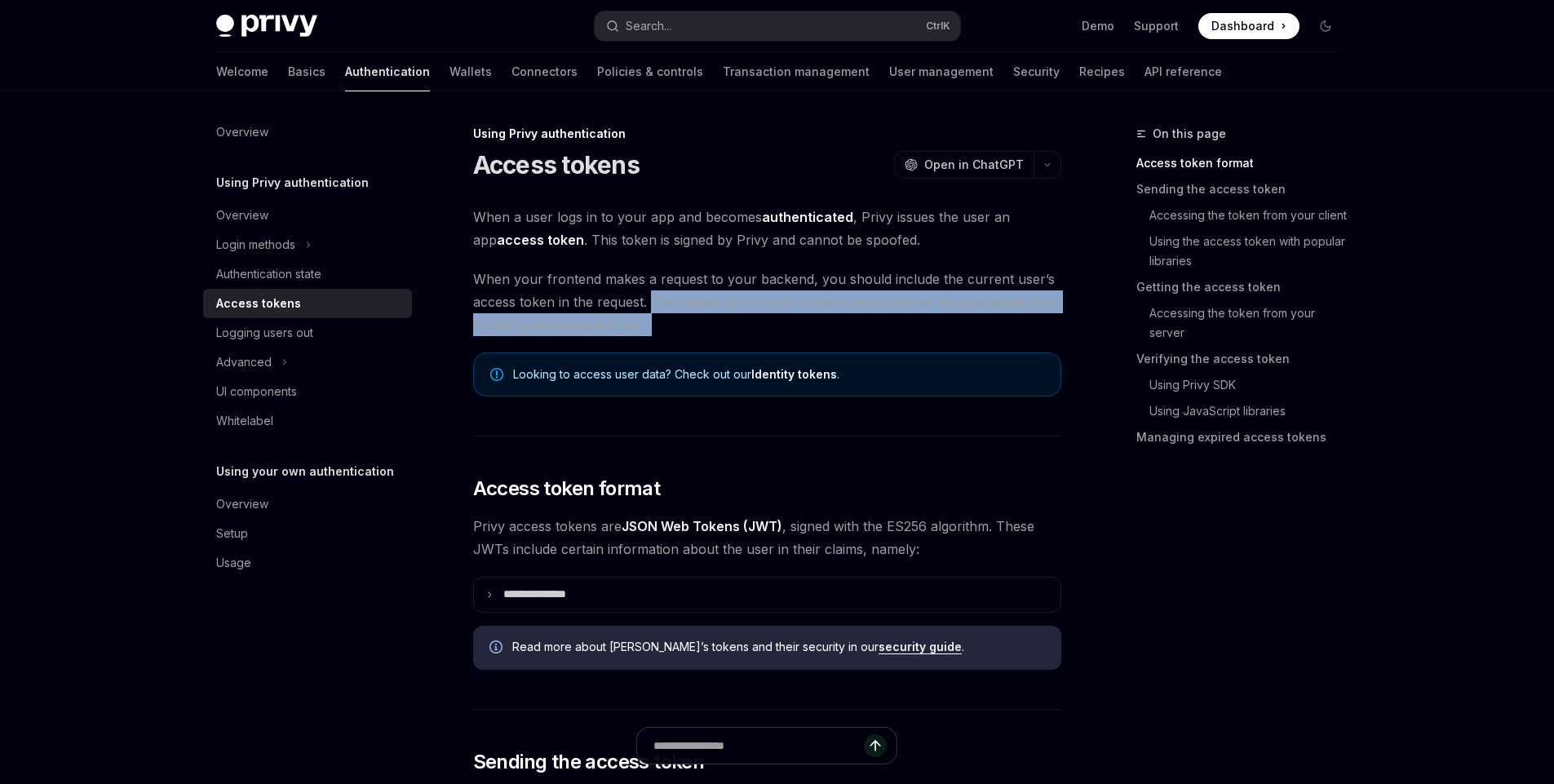
drag, startPoint x: 664, startPoint y: 307, endPoint x: 663, endPoint y: 335, distance: 28.0
click at [663, 335] on span "When your frontend makes a request to your backend, you should include the curr…" at bounding box center [767, 302] width 588 height 69
click at [721, 308] on span "When your frontend makes a request to your backend, you should include the curr…" at bounding box center [767, 302] width 588 height 69
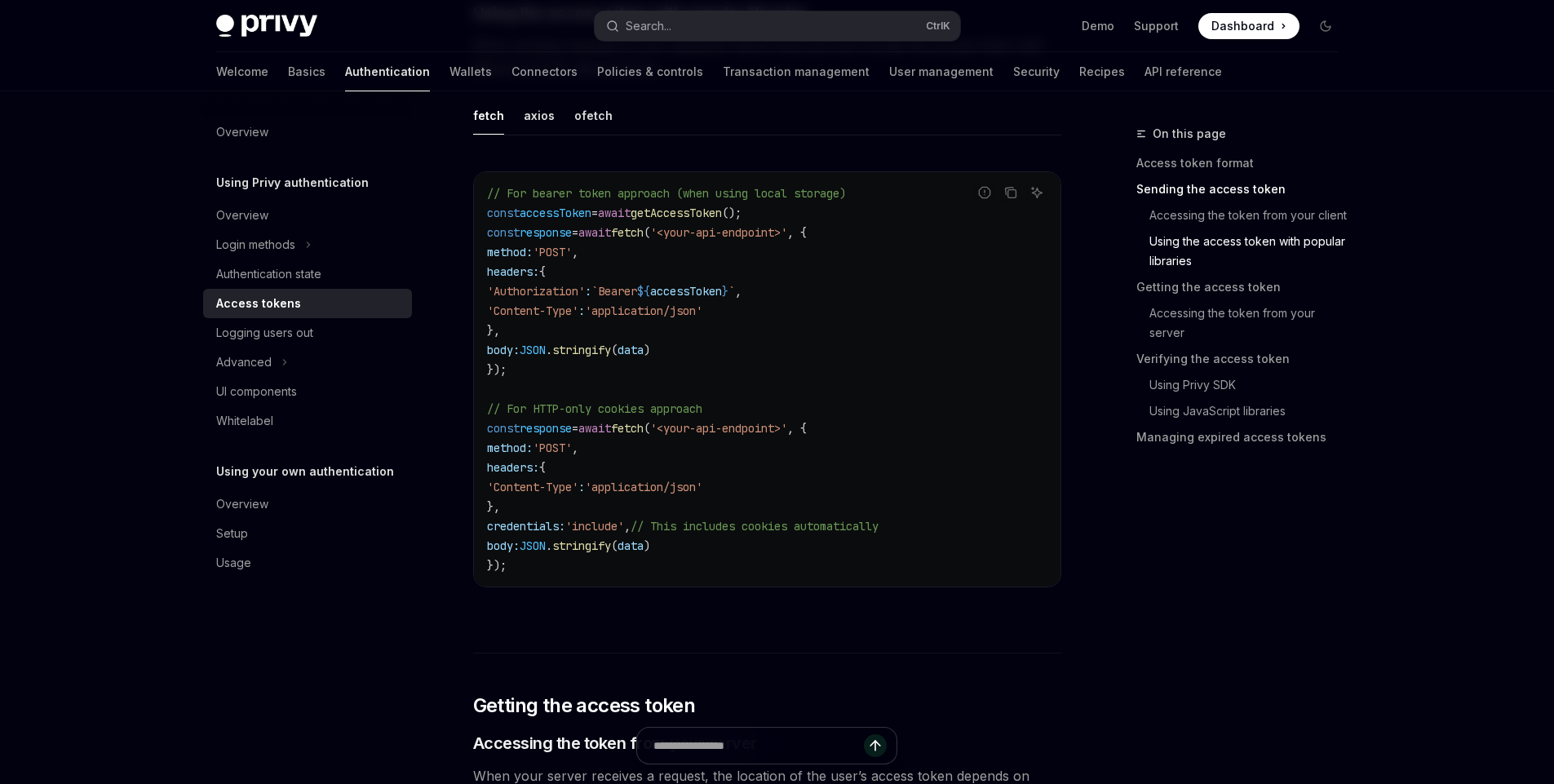
scroll to position [1461, 0]
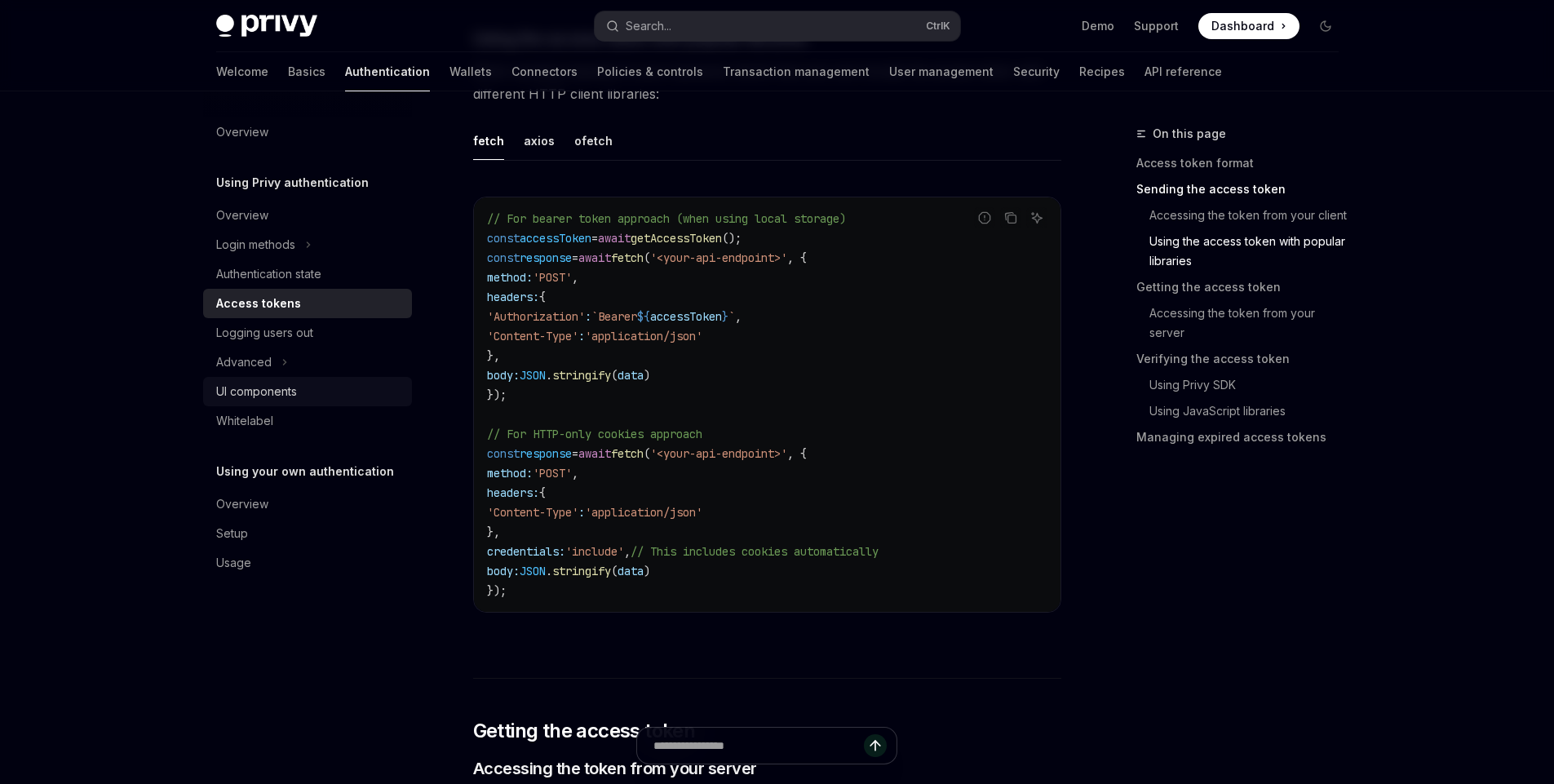
click at [285, 397] on div "UI components" at bounding box center [256, 391] width 81 height 19
type textarea "*"
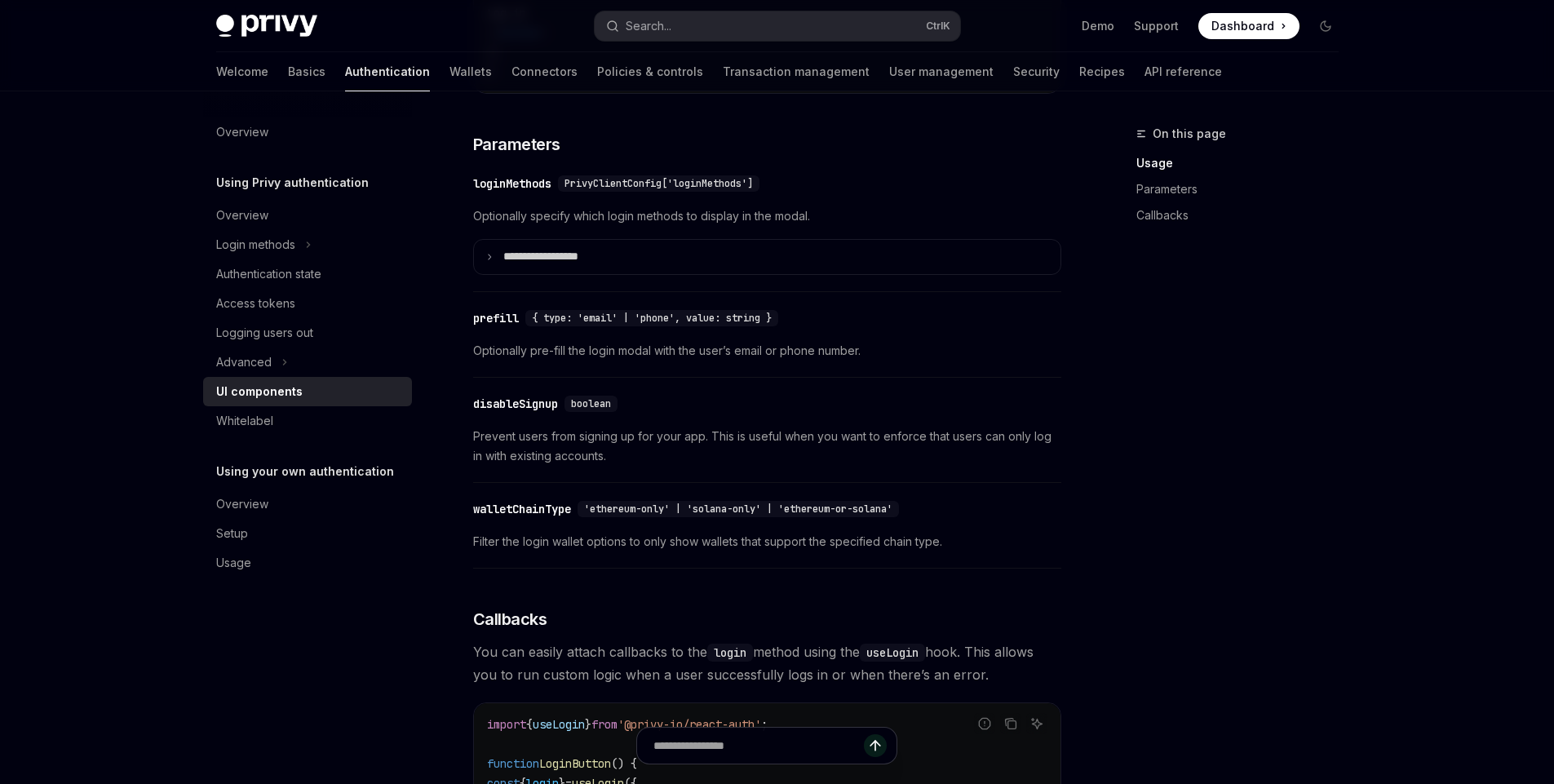
scroll to position [1443, 0]
click at [526, 262] on p "**********" at bounding box center [561, 254] width 114 height 15
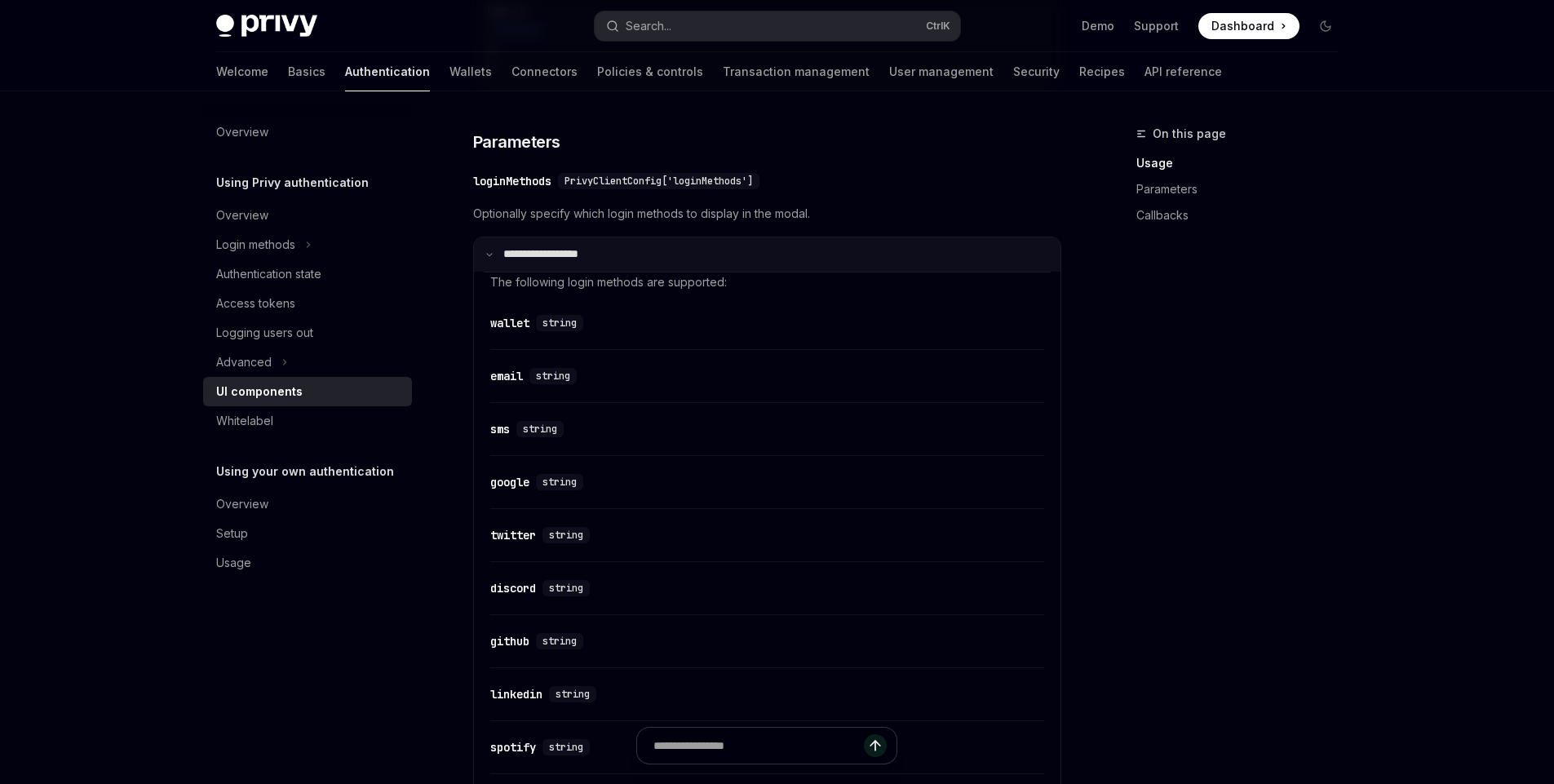
click at [526, 262] on p "**********" at bounding box center [558, 254] width 109 height 15
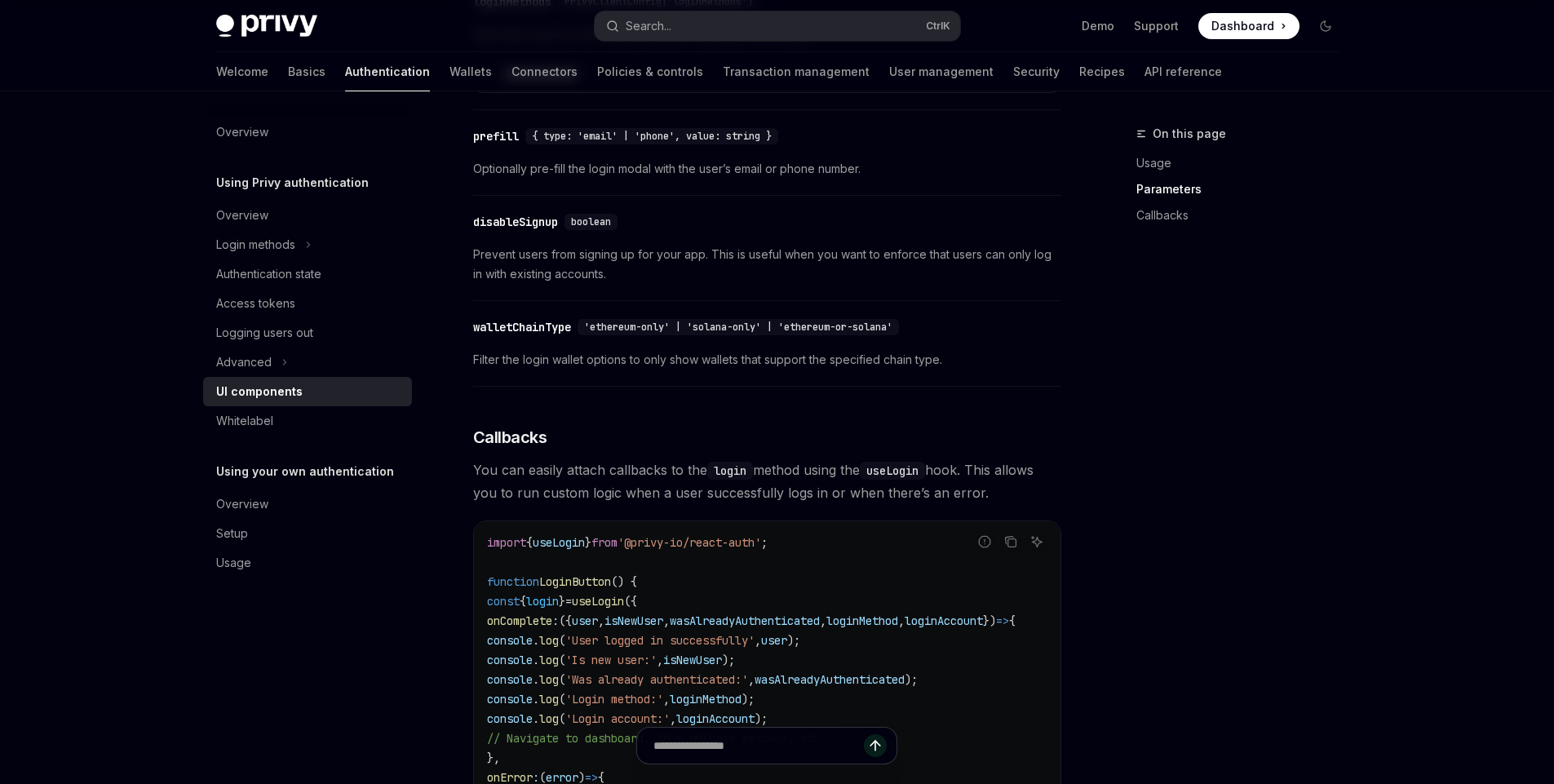
scroll to position [1636, 0]
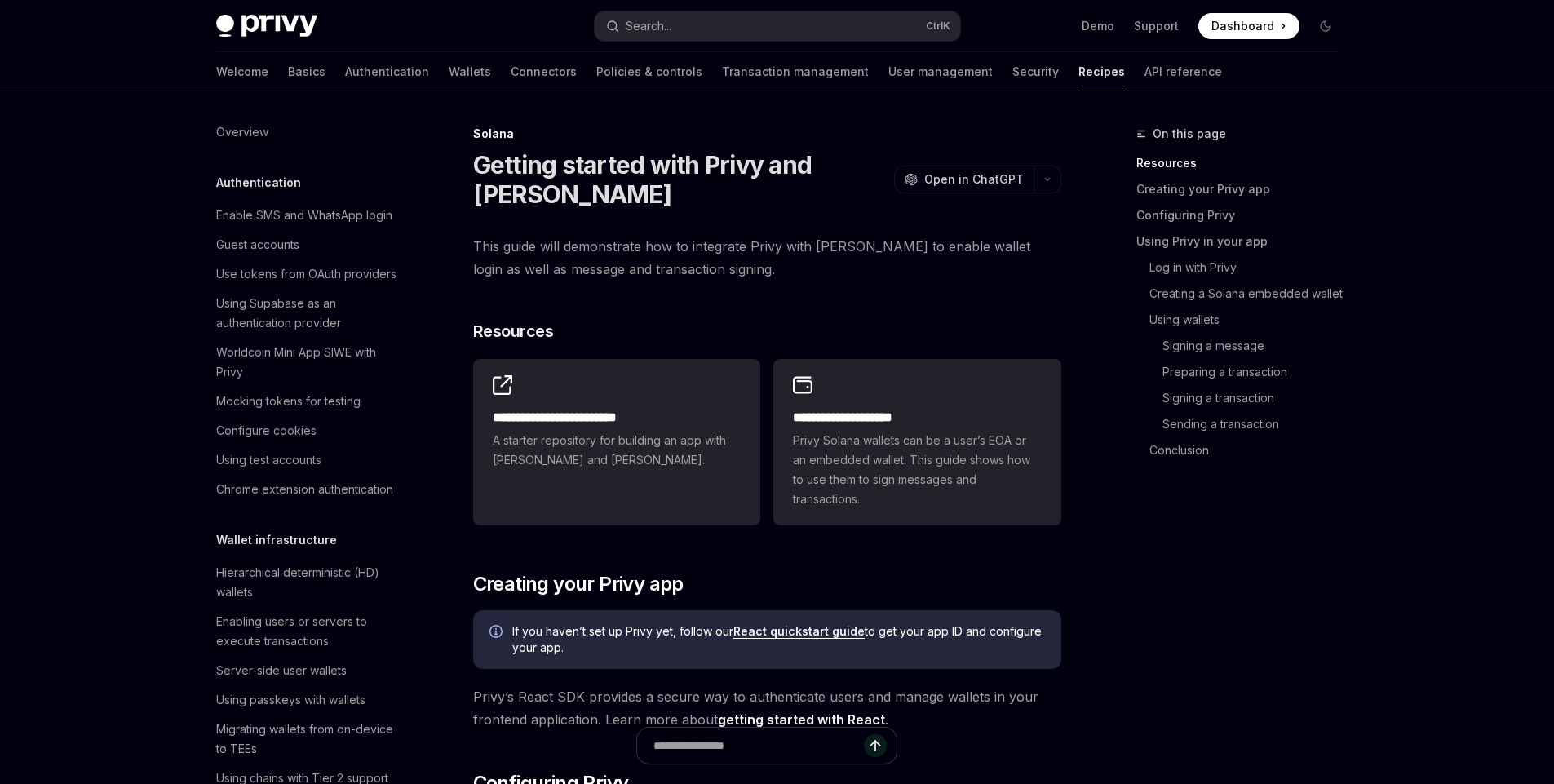
scroll to position [2470, 0]
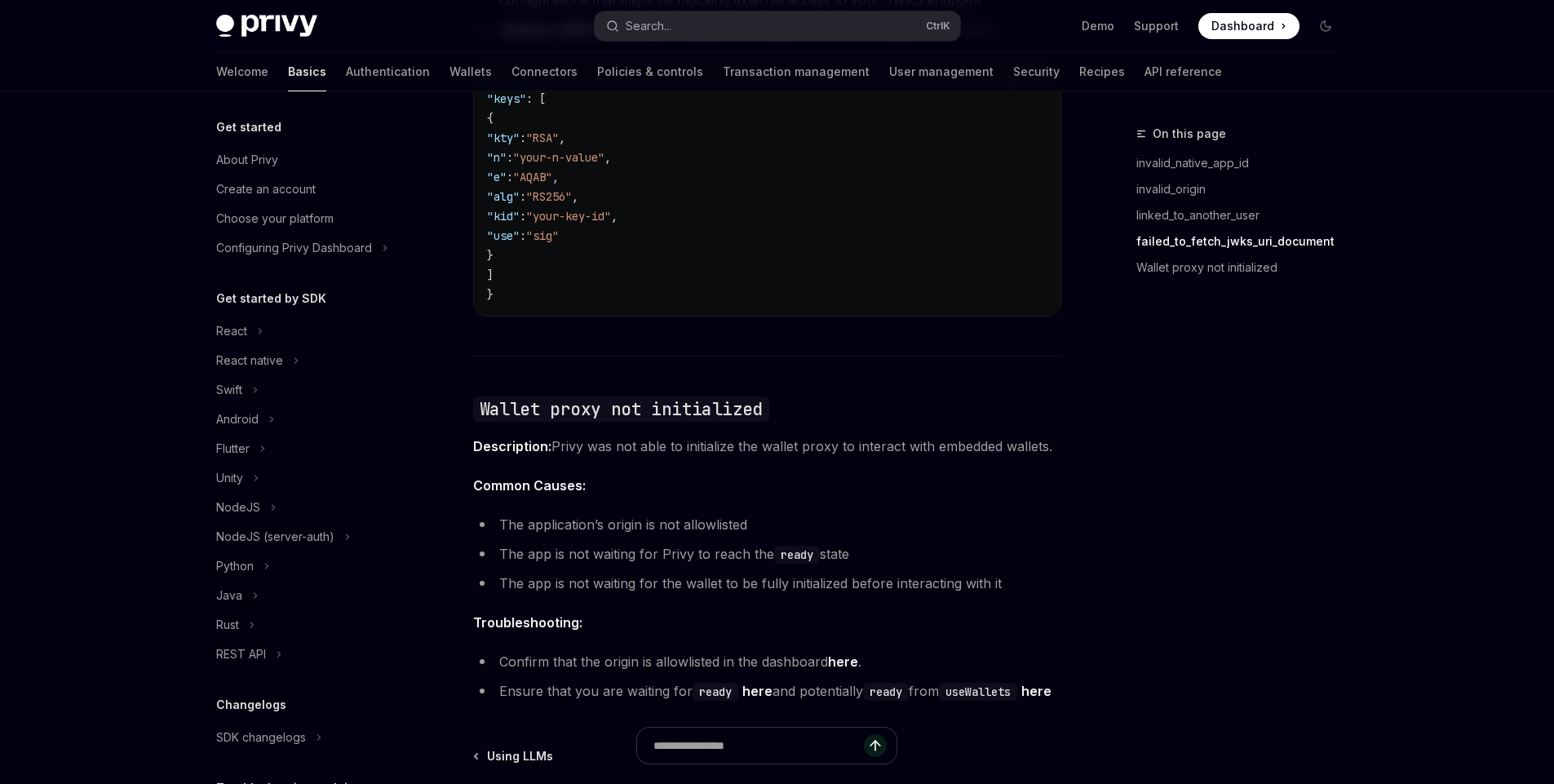
scroll to position [143, 0]
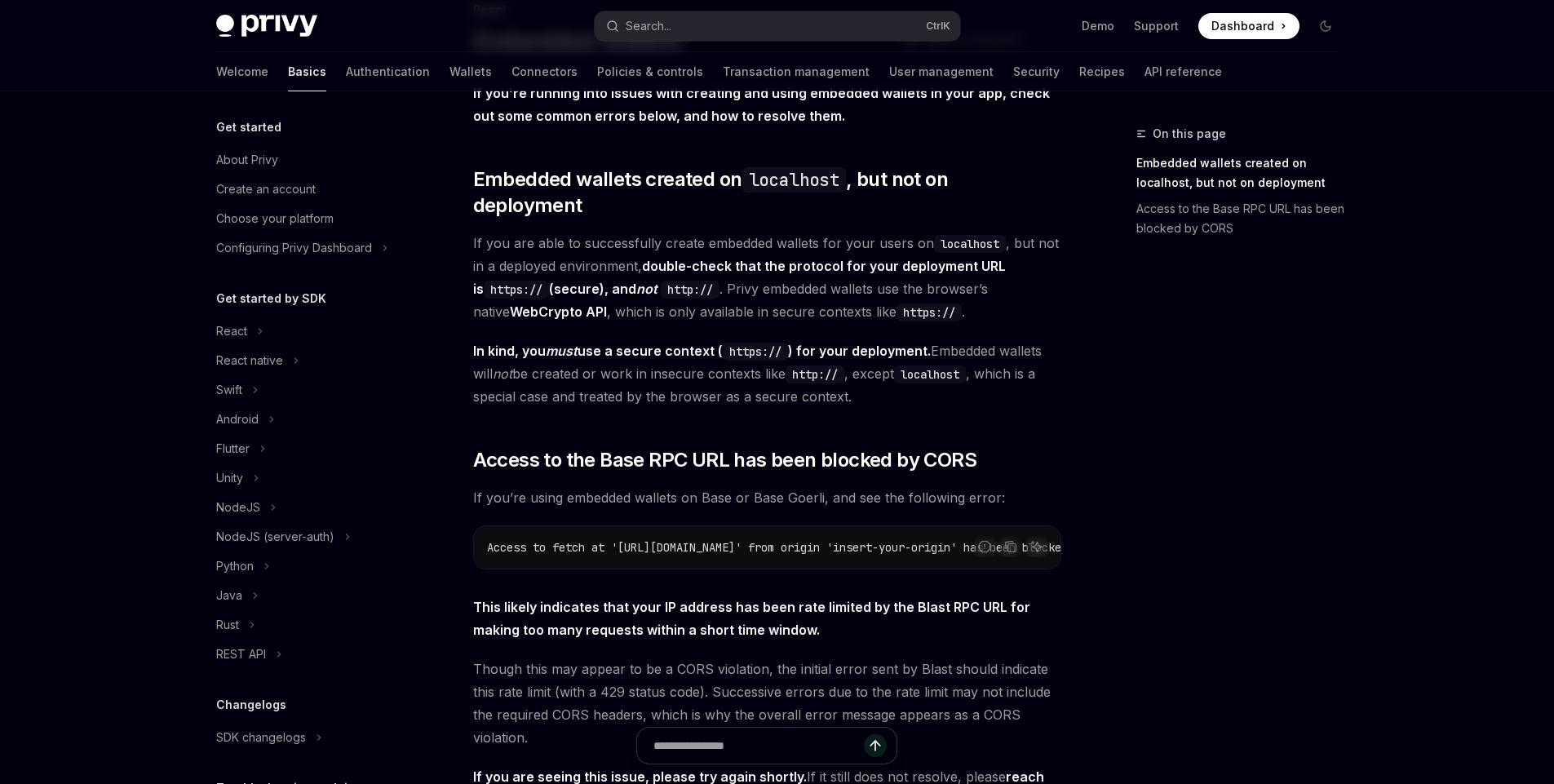
scroll to position [290, 0]
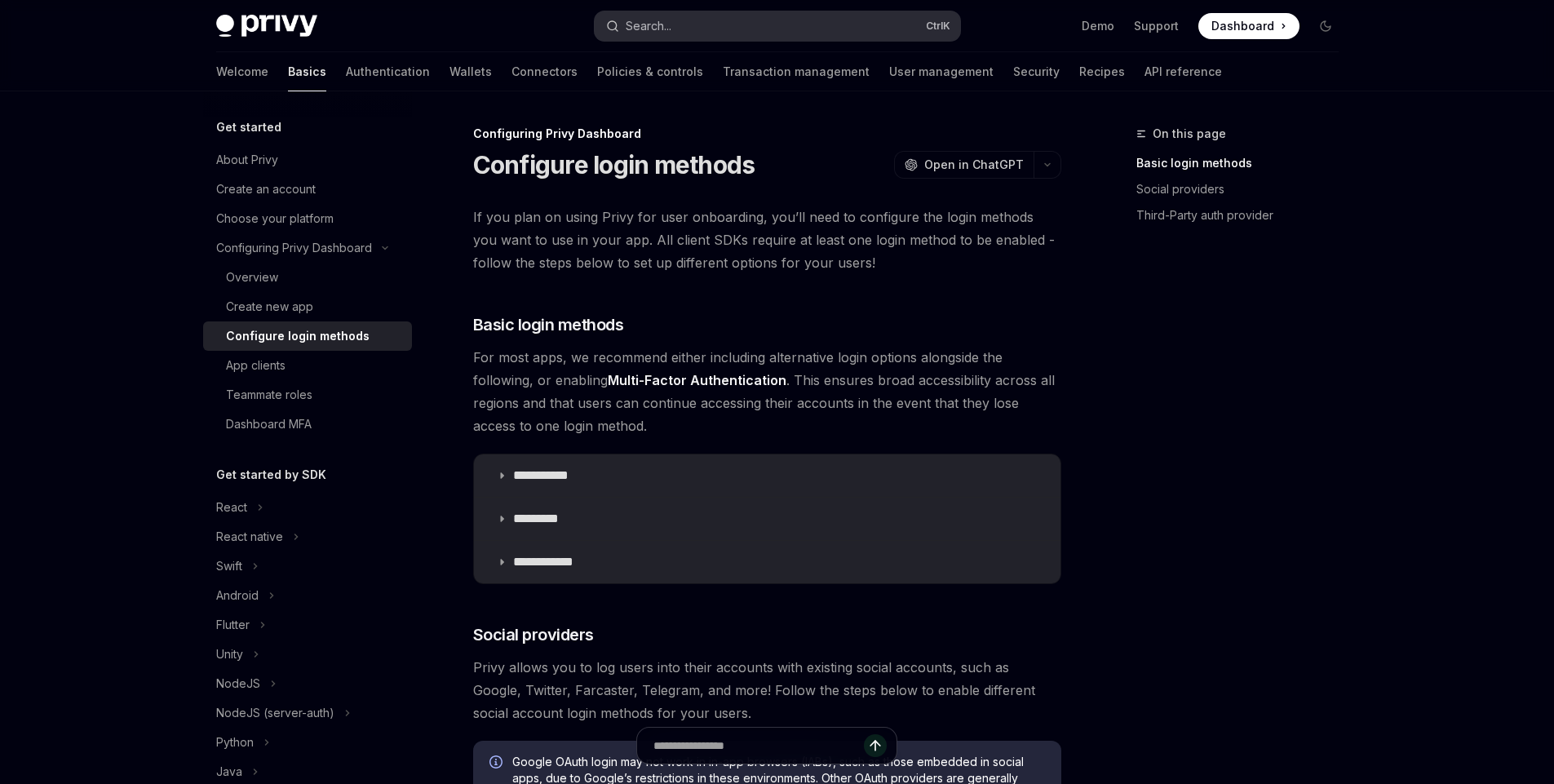
click at [738, 38] on button "Search... Ctrl K" at bounding box center [777, 26] width 366 height 29
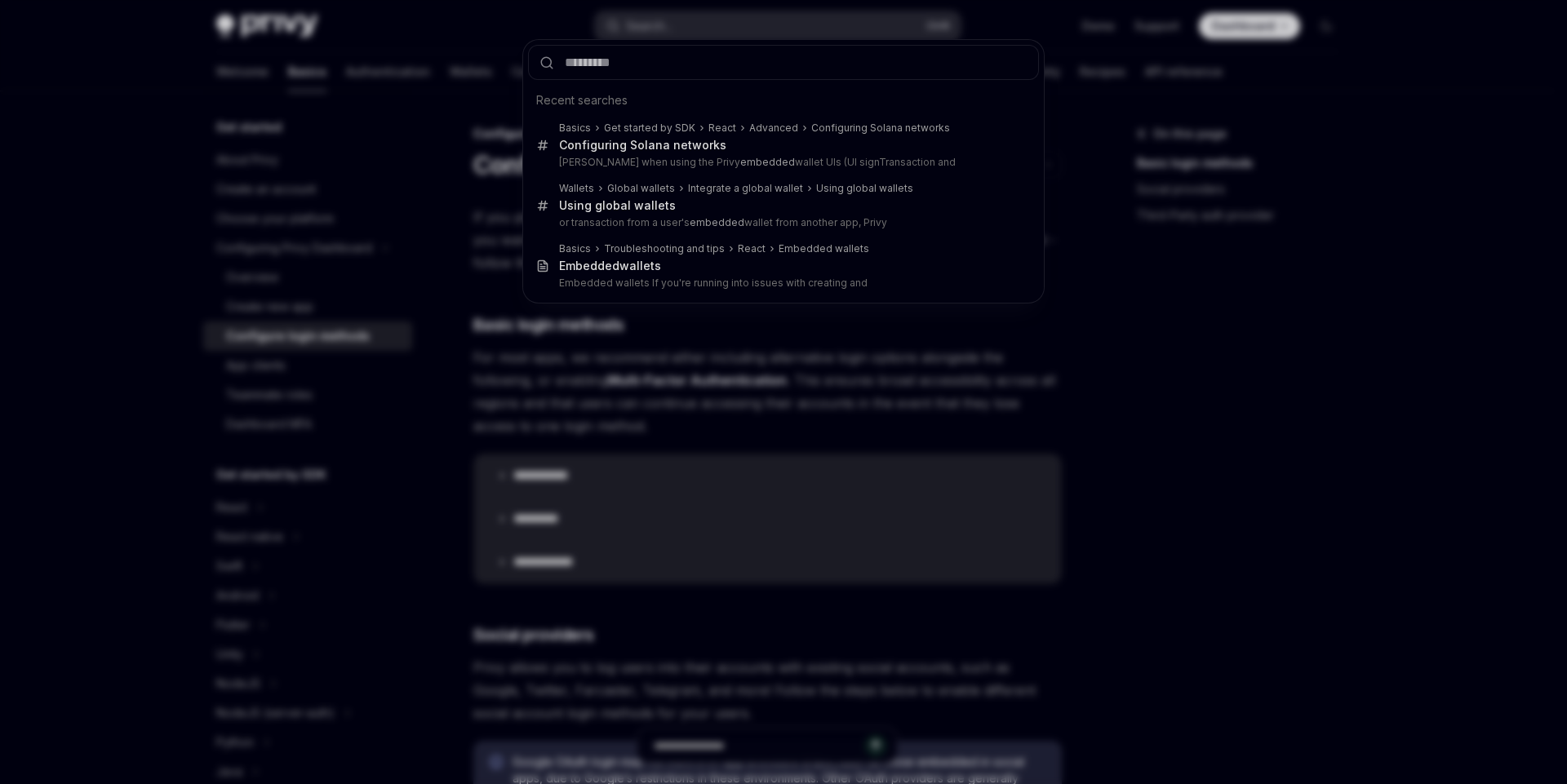
type input "*"
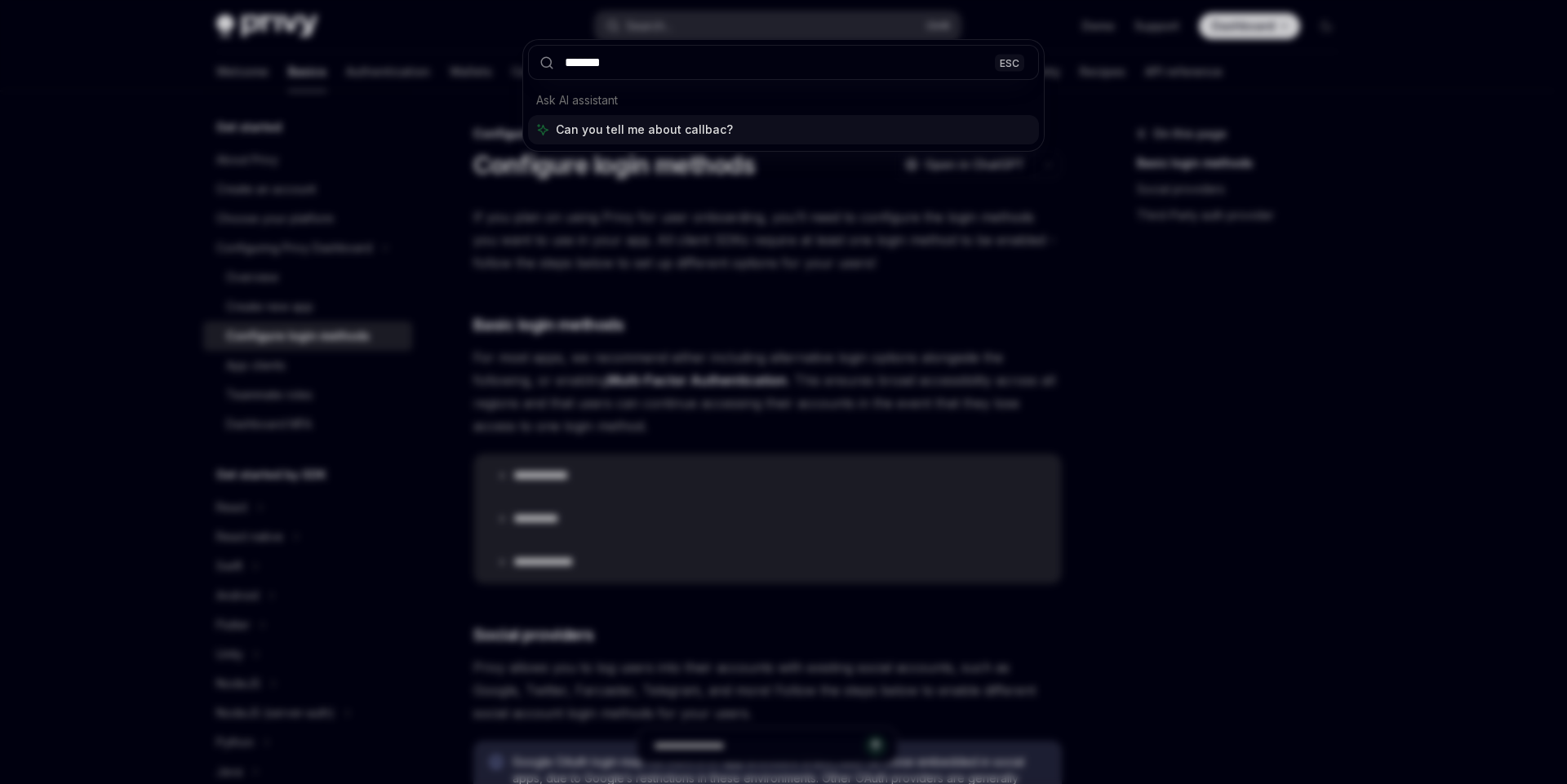
type input "********"
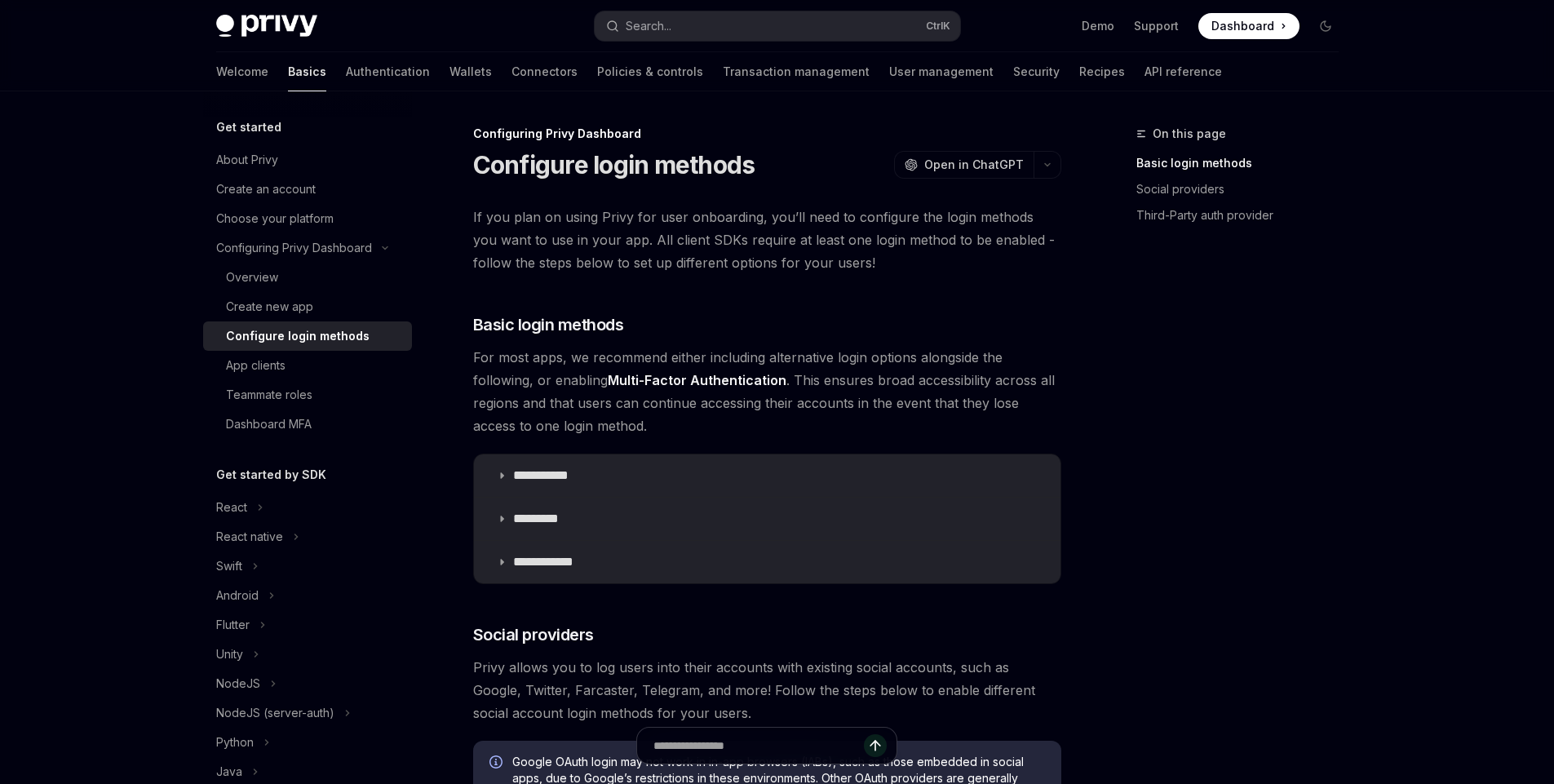
scroll to position [955, 0]
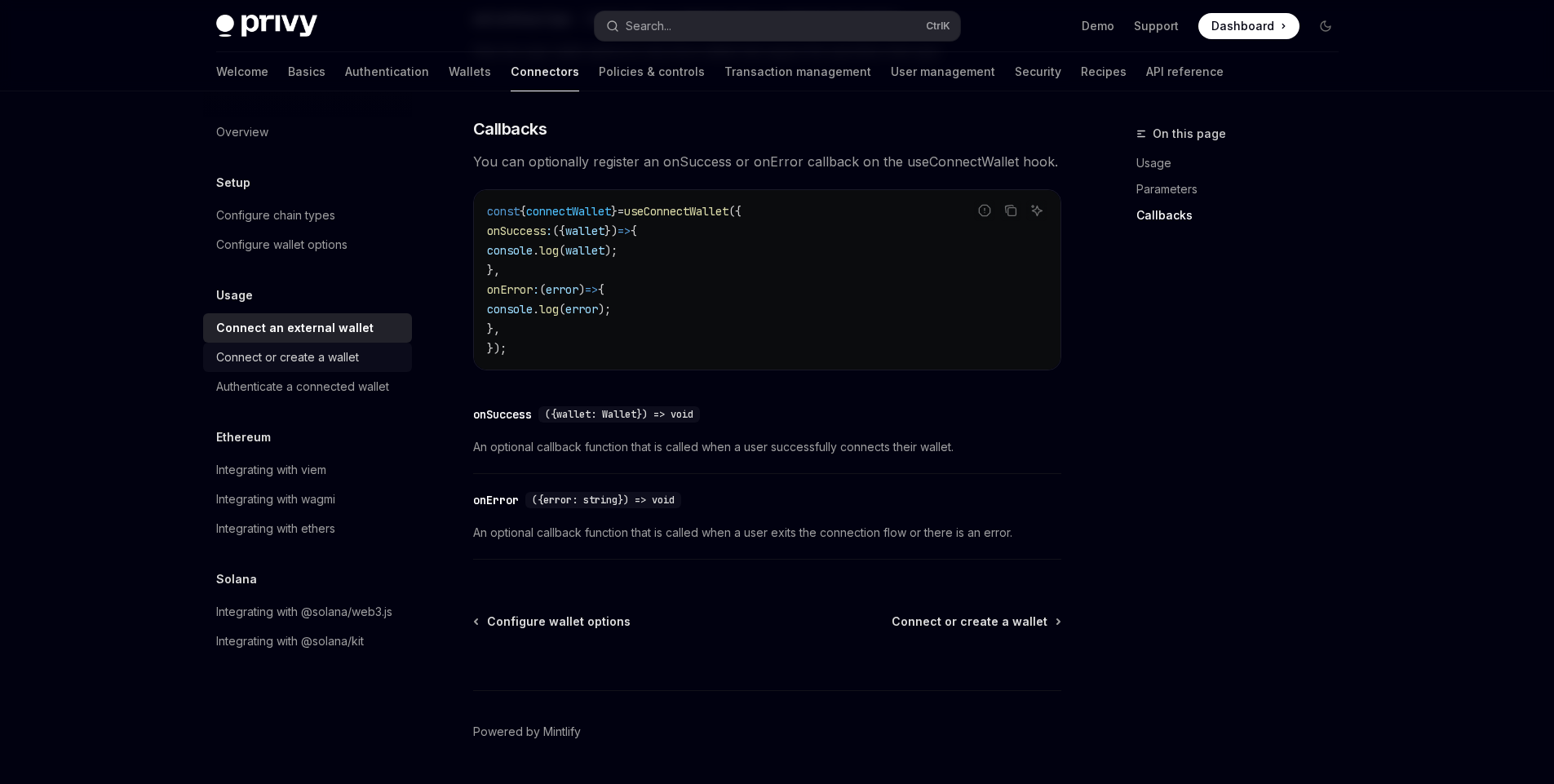
click at [322, 358] on div "Connect or create a wallet" at bounding box center [287, 356] width 143 height 19
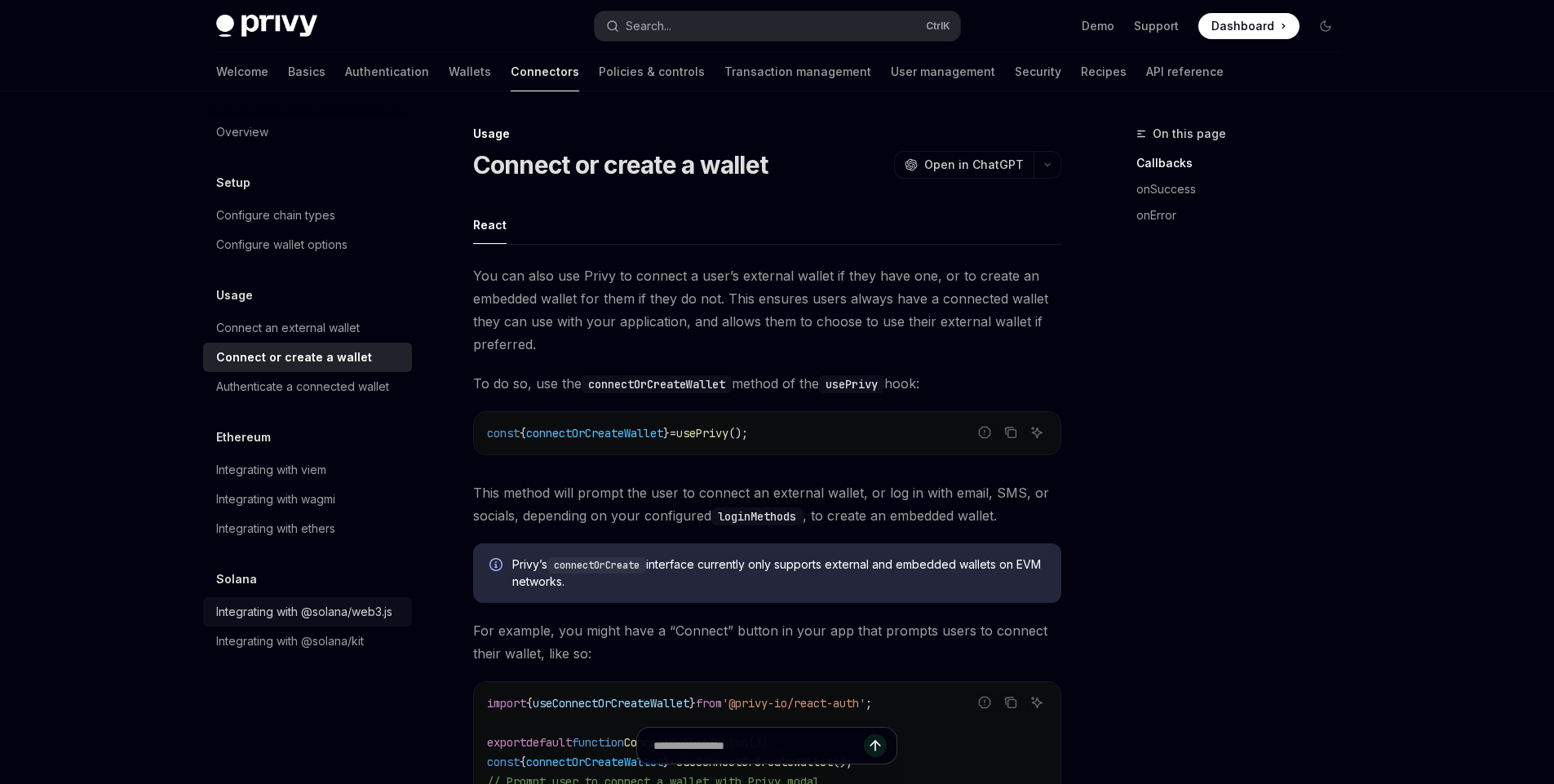
click at [336, 618] on div "Integrating with @solana/web3.js" at bounding box center [304, 612] width 177 height 19
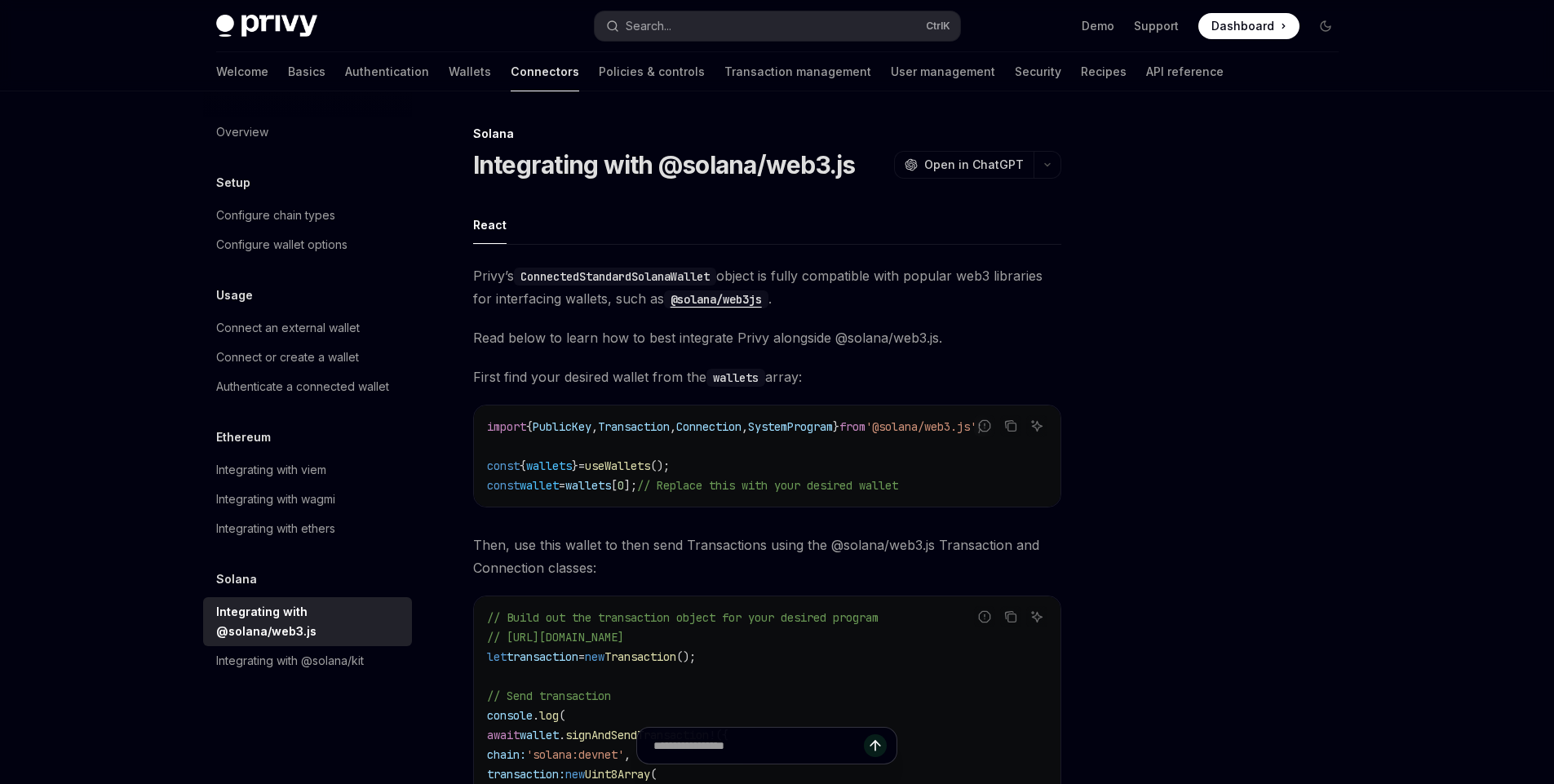
click at [589, 432] on span "PublicKey" at bounding box center [562, 427] width 59 height 15
drag, startPoint x: 589, startPoint y: 432, endPoint x: 824, endPoint y: 427, distance: 235.1
click at [824, 427] on span "import { PublicKey , Transaction , Connection , SystemProgram } from '@solana/w…" at bounding box center [735, 427] width 496 height 15
click at [823, 427] on span "SystemProgram" at bounding box center [790, 427] width 85 height 15
click at [323, 651] on div "Integrating with @solana/kit" at bounding box center [290, 660] width 147 height 19
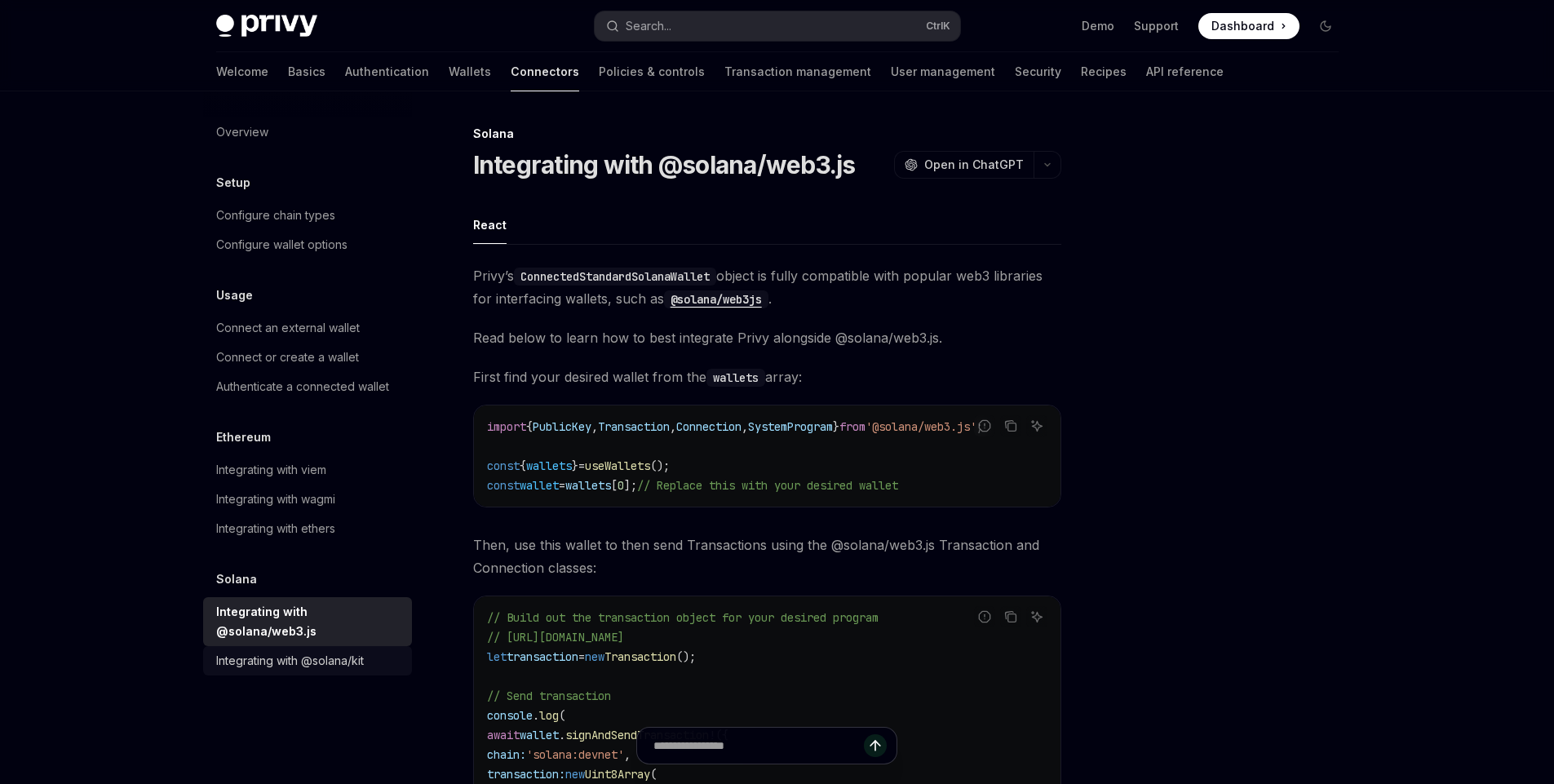
type textarea "*"
